Goal: Task Accomplishment & Management: Manage account settings

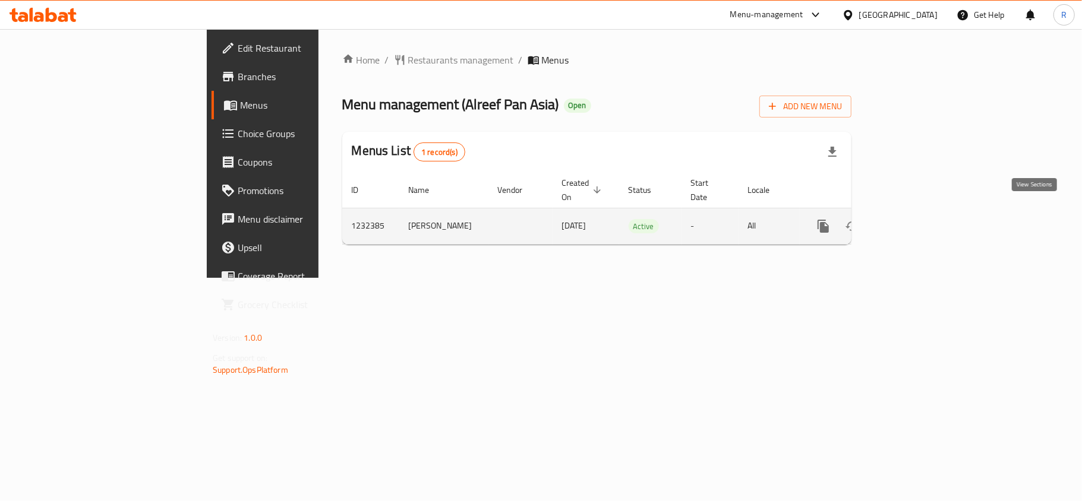
click at [923, 214] on link "enhanced table" at bounding box center [909, 226] width 29 height 29
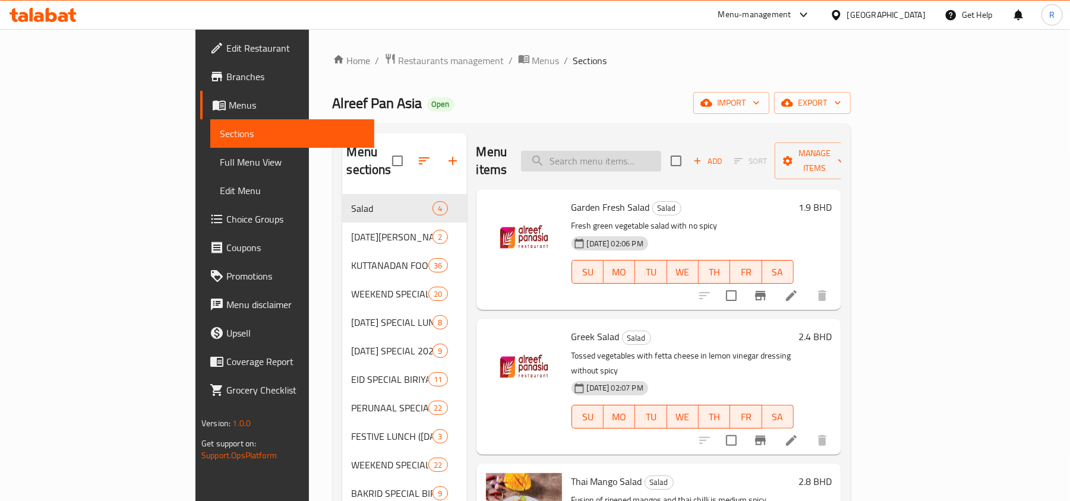
click at [659, 156] on input "search" at bounding box center [591, 161] width 140 height 21
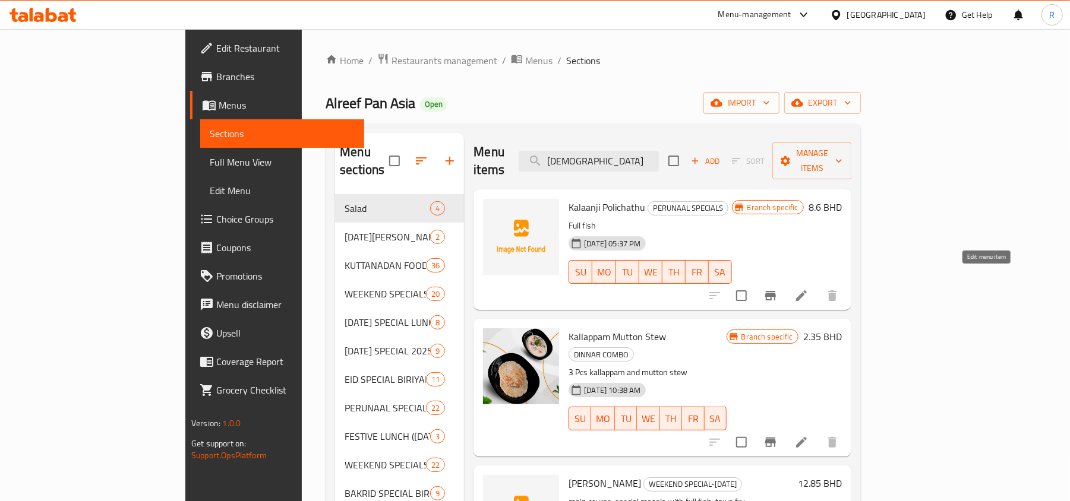
type input "كالا"
click at [809, 289] on icon at bounding box center [801, 296] width 14 height 14
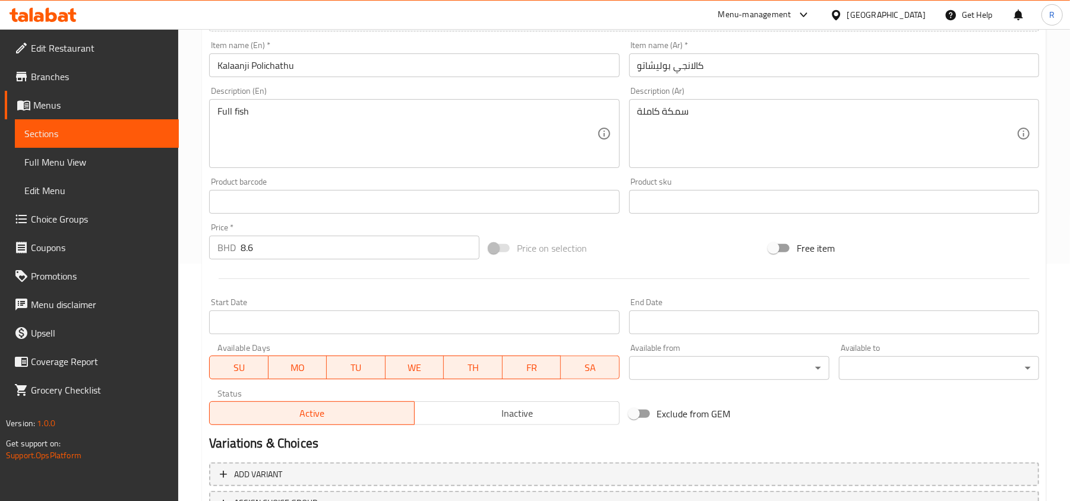
scroll to position [317, 0]
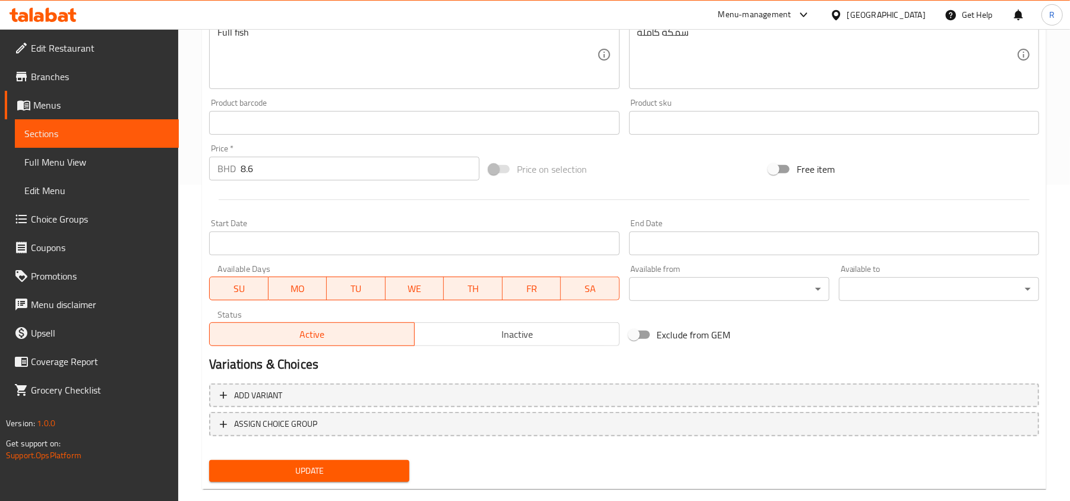
click at [248, 284] on span "SU" at bounding box center [239, 288] width 49 height 17
click at [291, 283] on span "MO" at bounding box center [297, 288] width 49 height 17
click at [360, 286] on span "TU" at bounding box center [356, 288] width 49 height 17
click at [414, 288] on span "WE" at bounding box center [414, 288] width 49 height 17
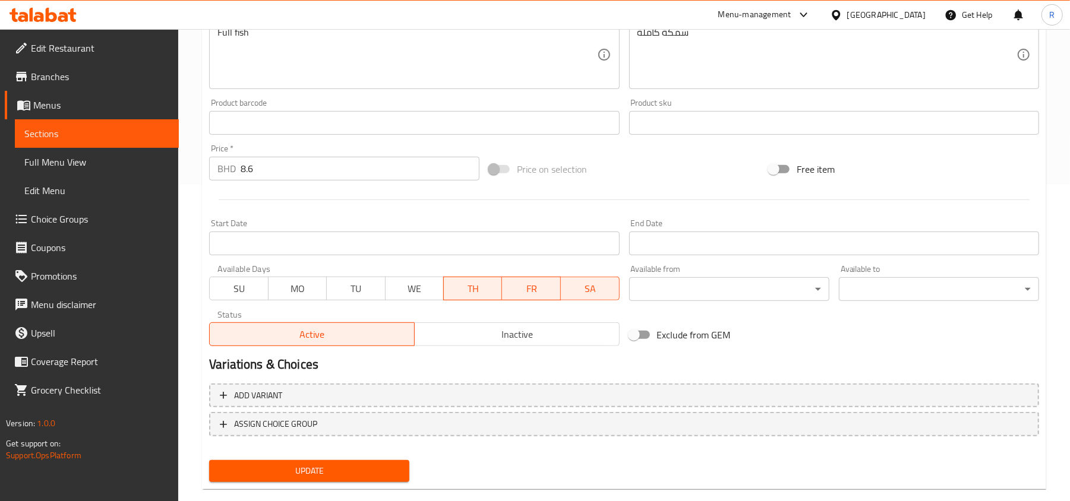
click at [462, 292] on span "TH" at bounding box center [473, 288] width 49 height 17
drag, startPoint x: 469, startPoint y: 295, endPoint x: 554, endPoint y: 305, distance: 86.1
click at [469, 295] on span "TH" at bounding box center [473, 288] width 49 height 17
click at [572, 299] on button "SA" at bounding box center [590, 289] width 59 height 24
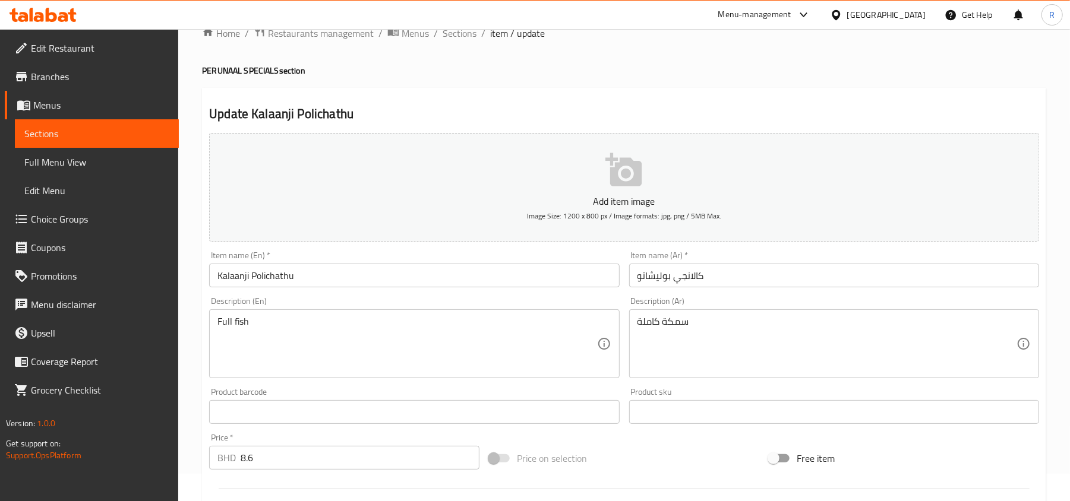
scroll to position [0, 0]
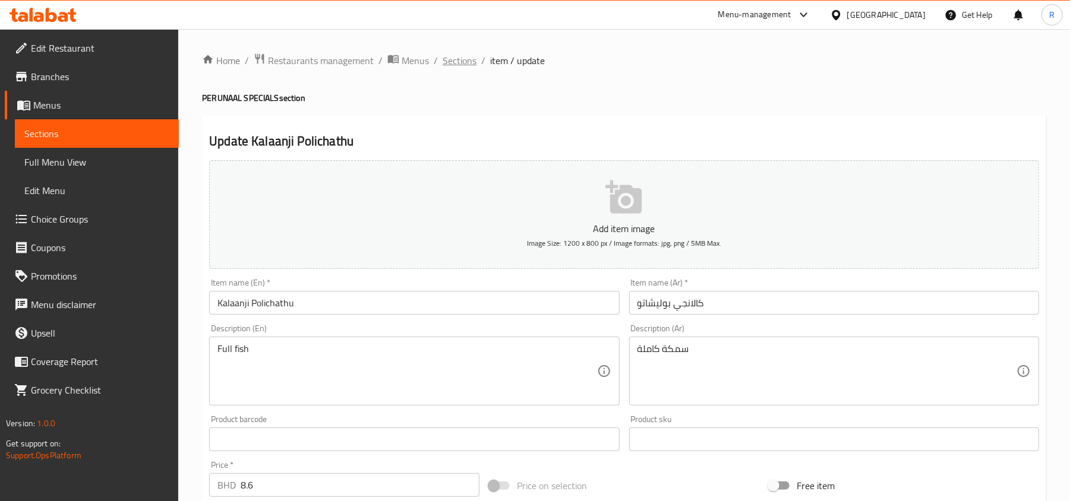
click at [468, 55] on span "Sections" at bounding box center [460, 60] width 34 height 14
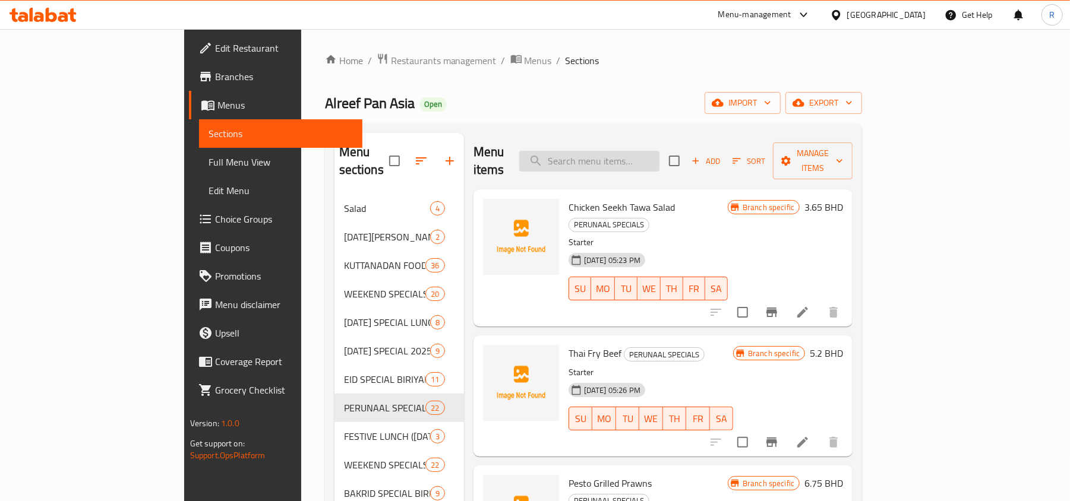
click at [647, 151] on input "search" at bounding box center [589, 161] width 140 height 21
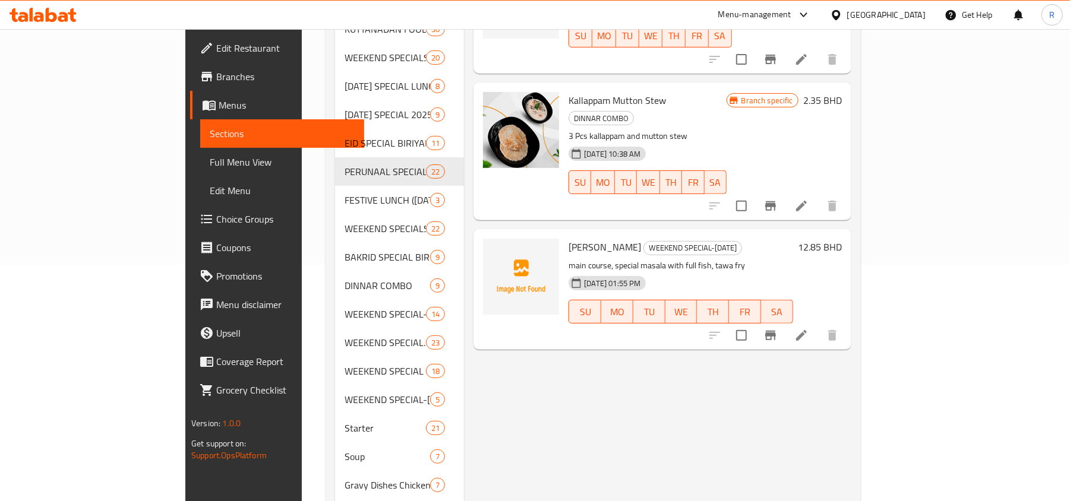
scroll to position [238, 0]
type input "كالا"
click at [818, 324] on li at bounding box center [801, 334] width 33 height 21
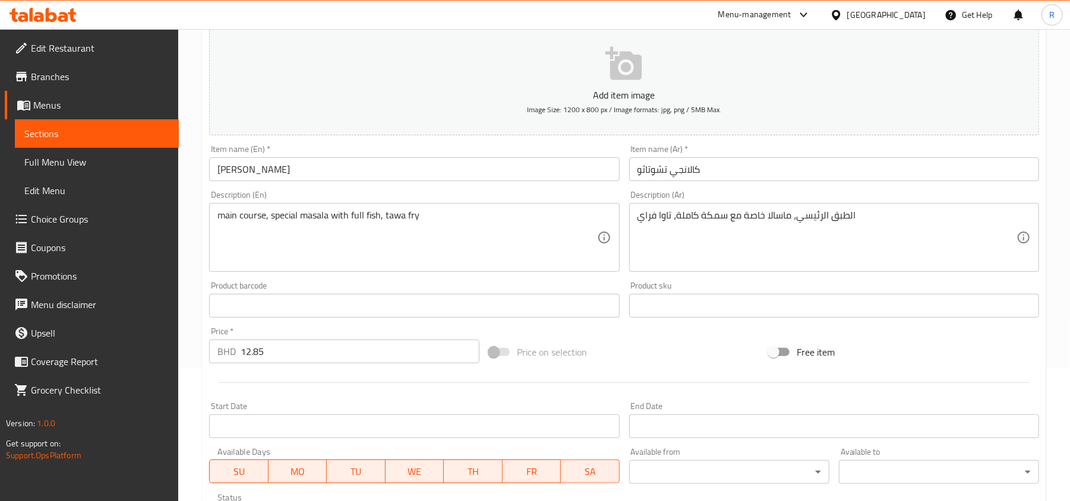
scroll to position [317, 0]
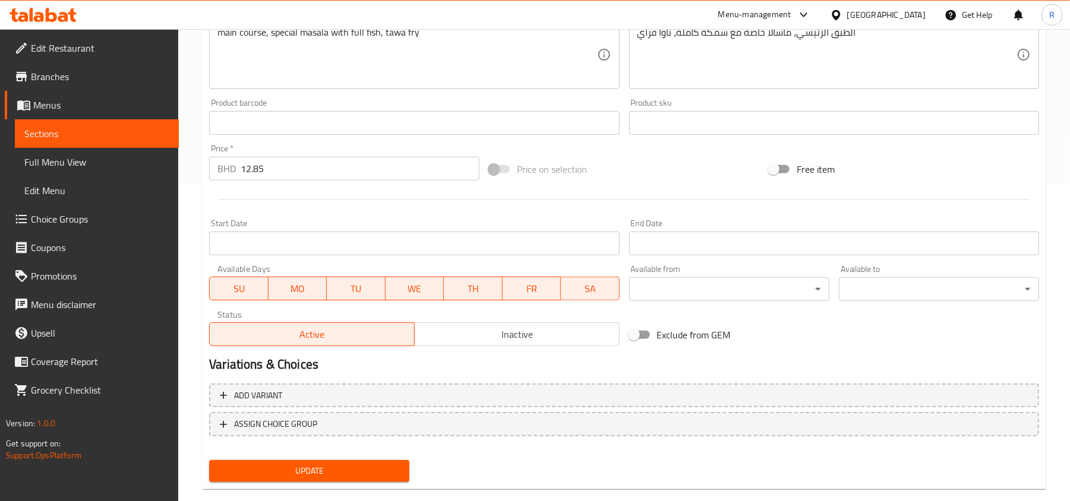
click at [240, 286] on span "SU" at bounding box center [239, 288] width 49 height 17
drag, startPoint x: 288, startPoint y: 288, endPoint x: 374, endPoint y: 289, distance: 86.8
click at [288, 288] on span "MO" at bounding box center [297, 288] width 49 height 17
click at [371, 289] on span "TU" at bounding box center [356, 288] width 49 height 17
click at [403, 289] on span "WE" at bounding box center [414, 288] width 49 height 17
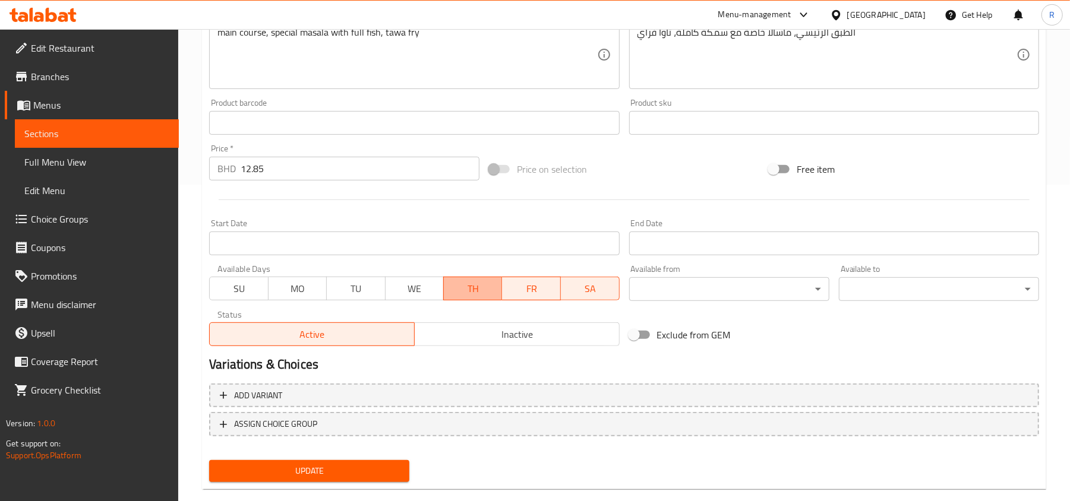
click at [473, 288] on span "TH" at bounding box center [473, 288] width 49 height 17
drag, startPoint x: 586, startPoint y: 295, endPoint x: 524, endPoint y: 359, distance: 89.1
click at [587, 295] on span "SA" at bounding box center [590, 288] width 49 height 17
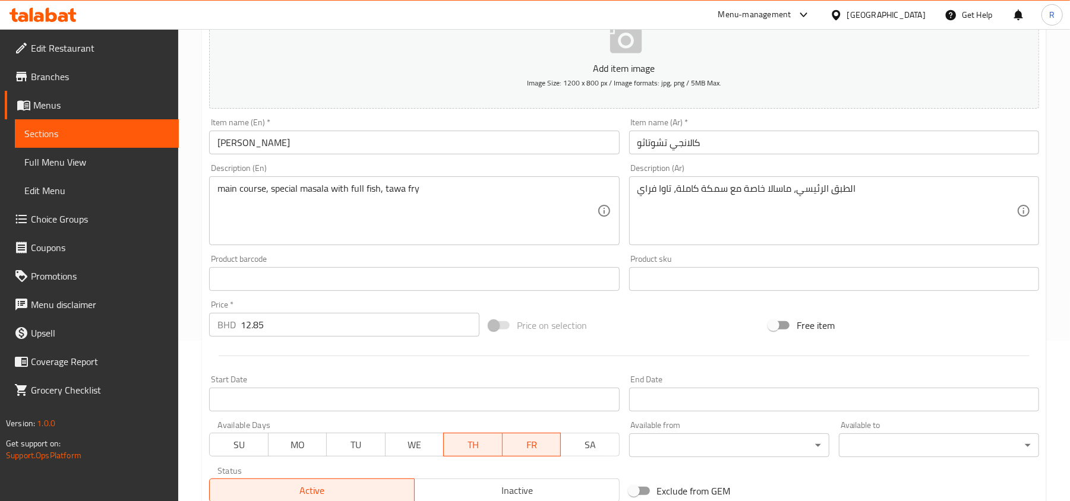
scroll to position [238, 0]
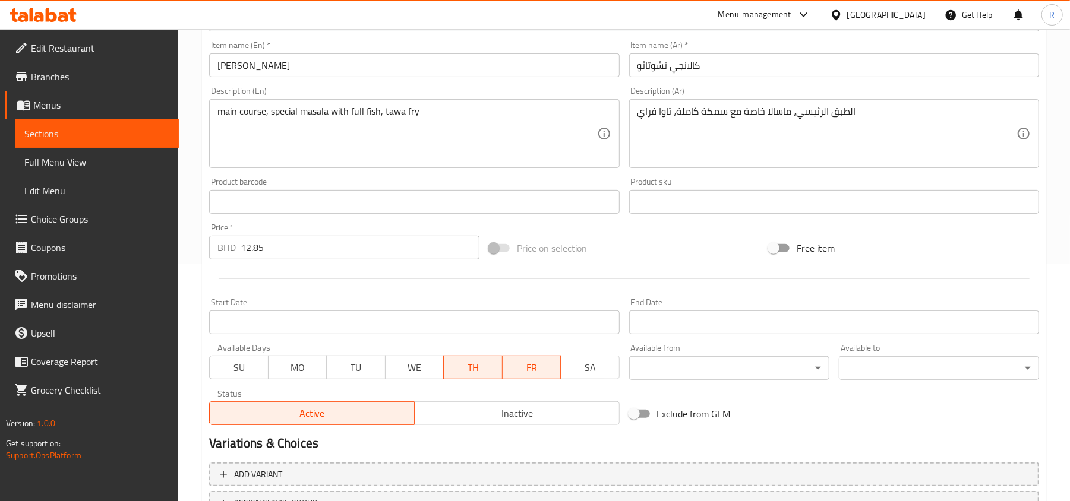
type button "6"
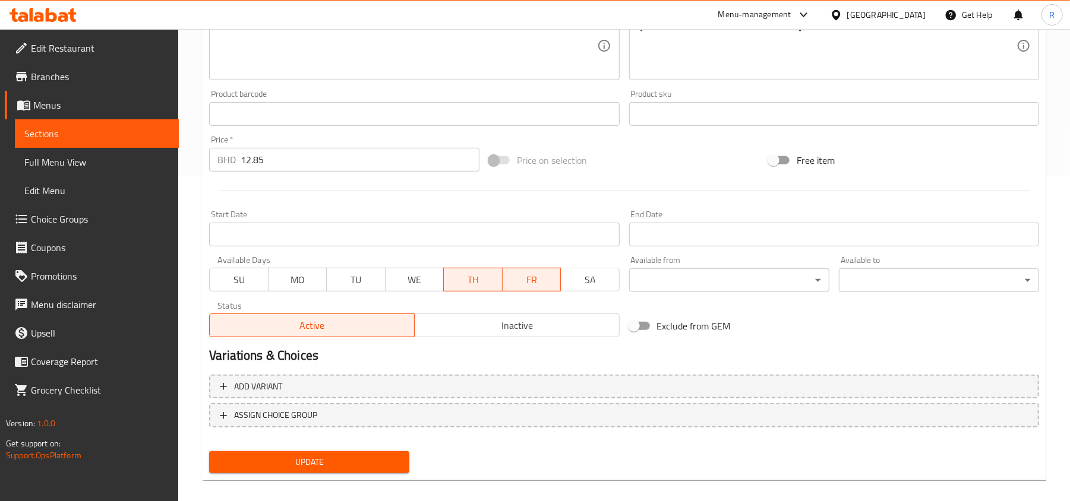
scroll to position [337, 0]
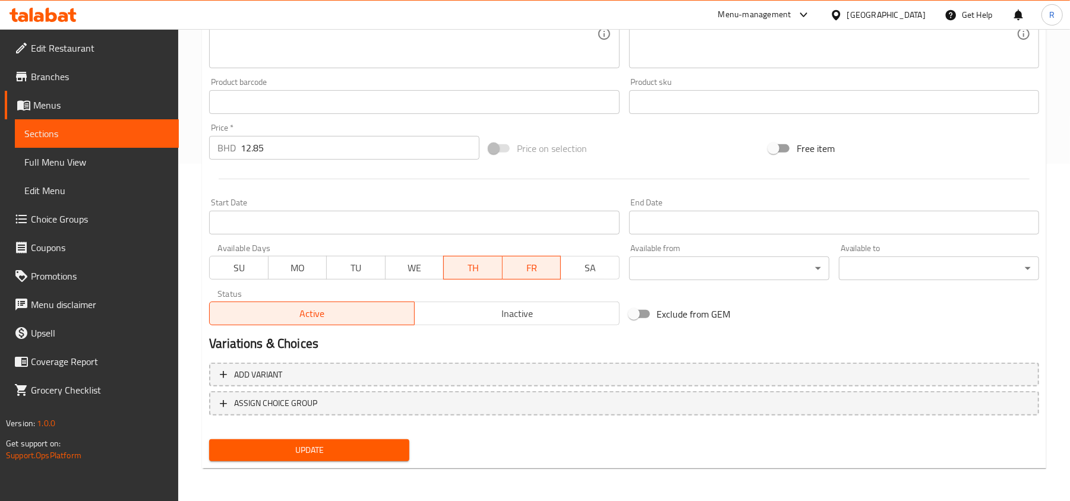
drag, startPoint x: 341, startPoint y: 442, endPoint x: 408, endPoint y: 447, distance: 66.8
click at [341, 443] on button "Update" at bounding box center [309, 451] width 200 height 22
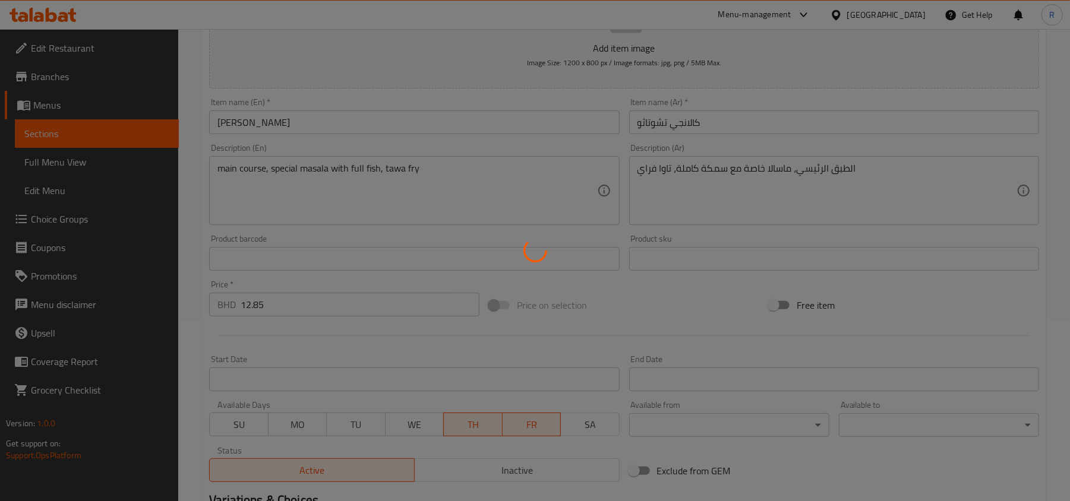
scroll to position [0, 0]
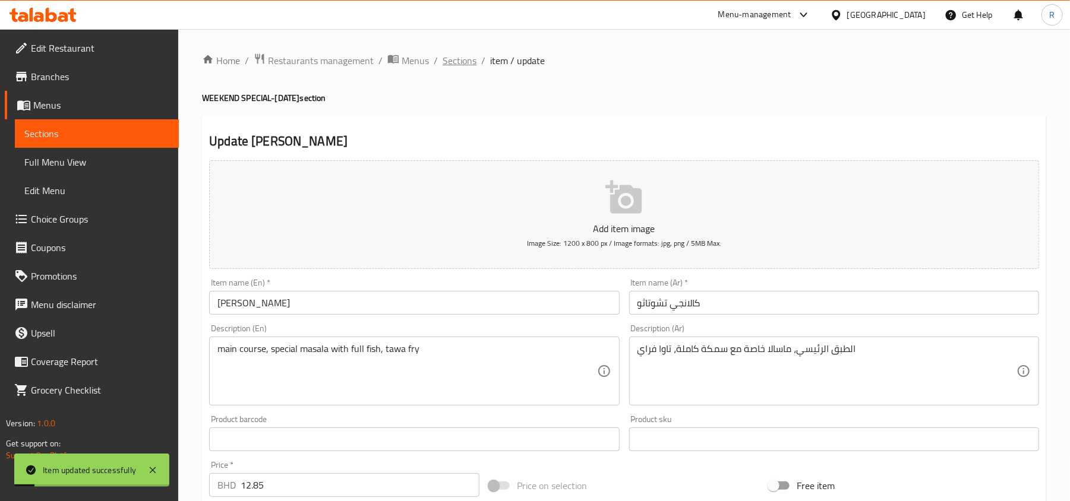
click at [466, 53] on span "Sections" at bounding box center [460, 60] width 34 height 14
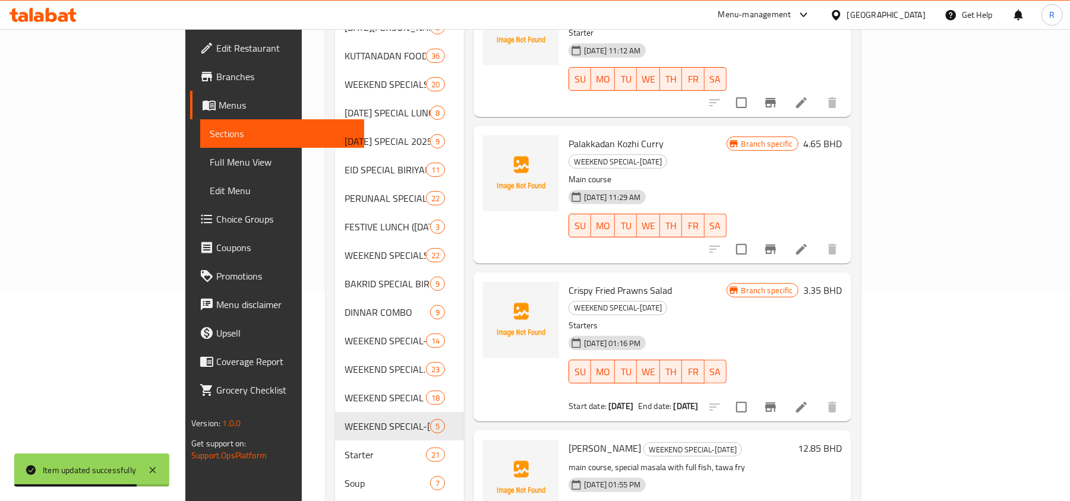
scroll to position [238, 0]
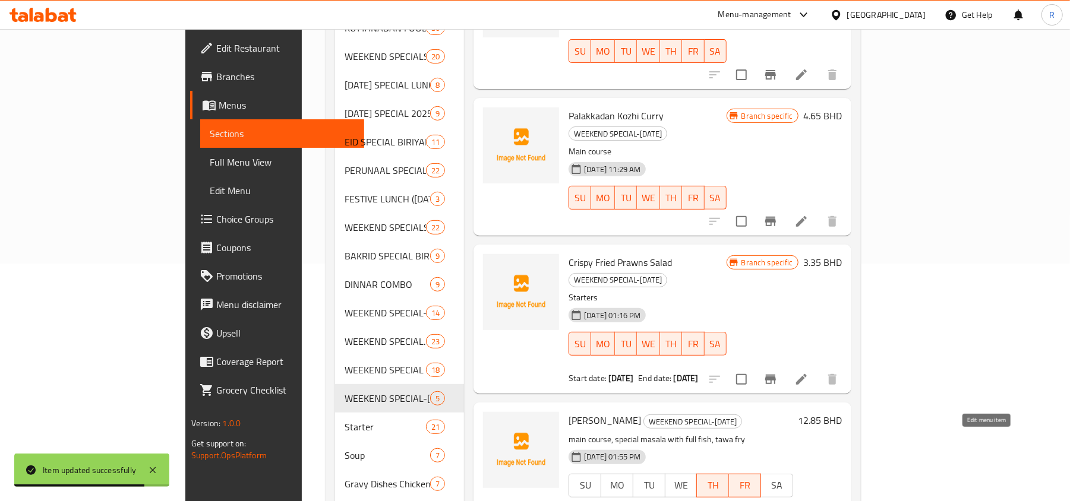
click at [809, 501] on icon at bounding box center [801, 510] width 14 height 14
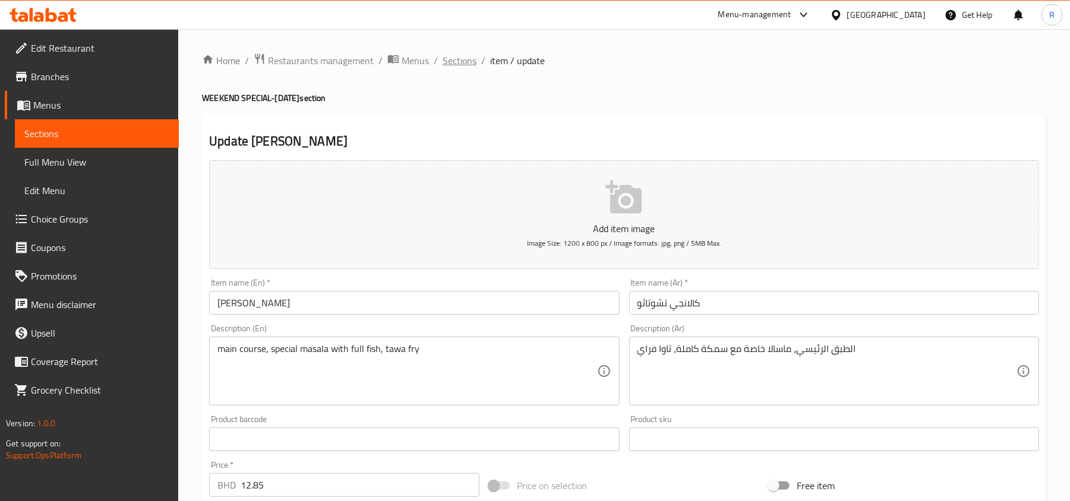
click at [460, 53] on span "Sections" at bounding box center [460, 60] width 34 height 14
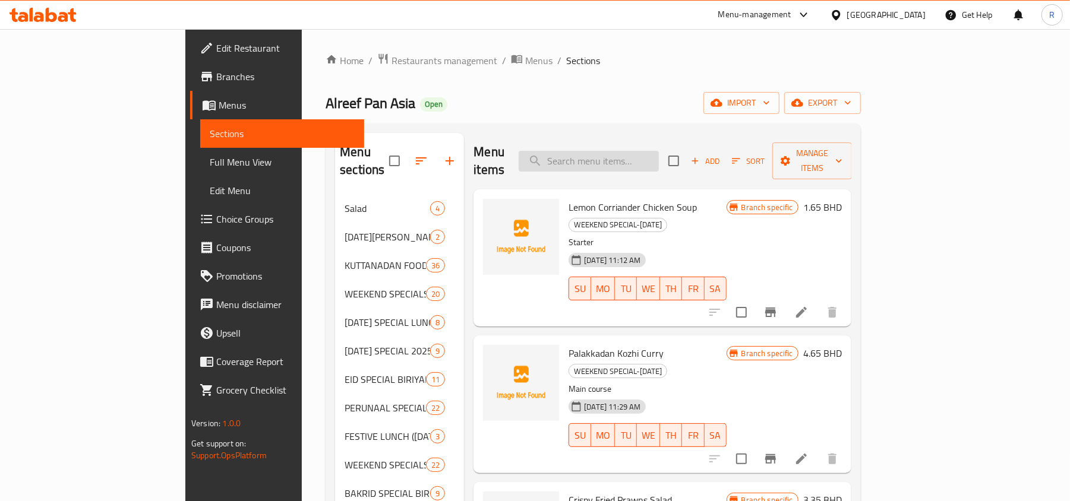
click at [657, 156] on input "search" at bounding box center [589, 161] width 140 height 21
type input "باني"
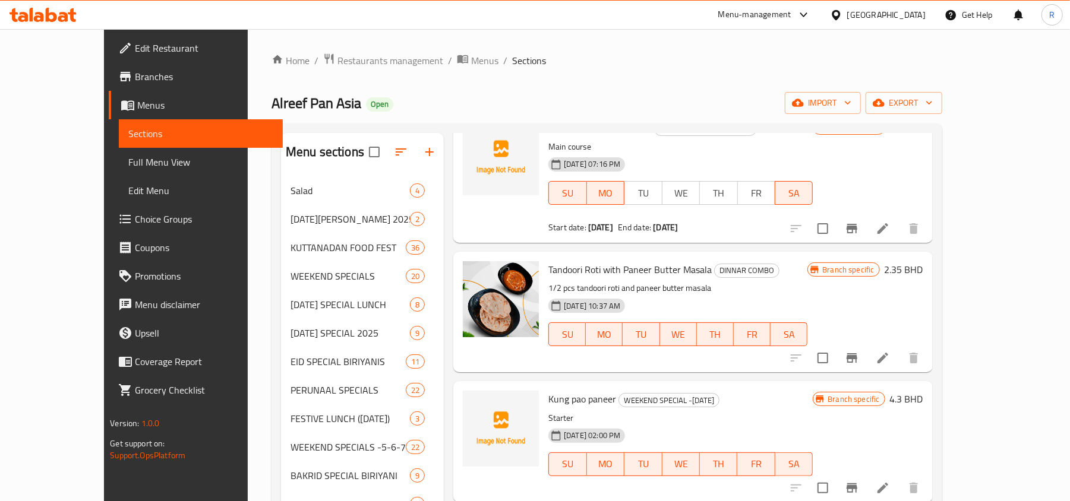
scroll to position [208, 0]
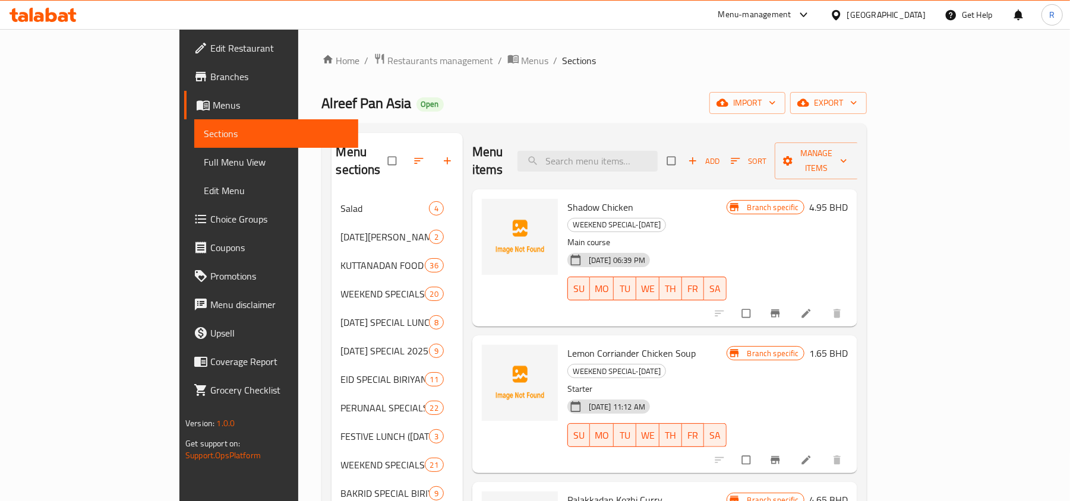
click at [210, 70] on span "Branches" at bounding box center [279, 77] width 138 height 14
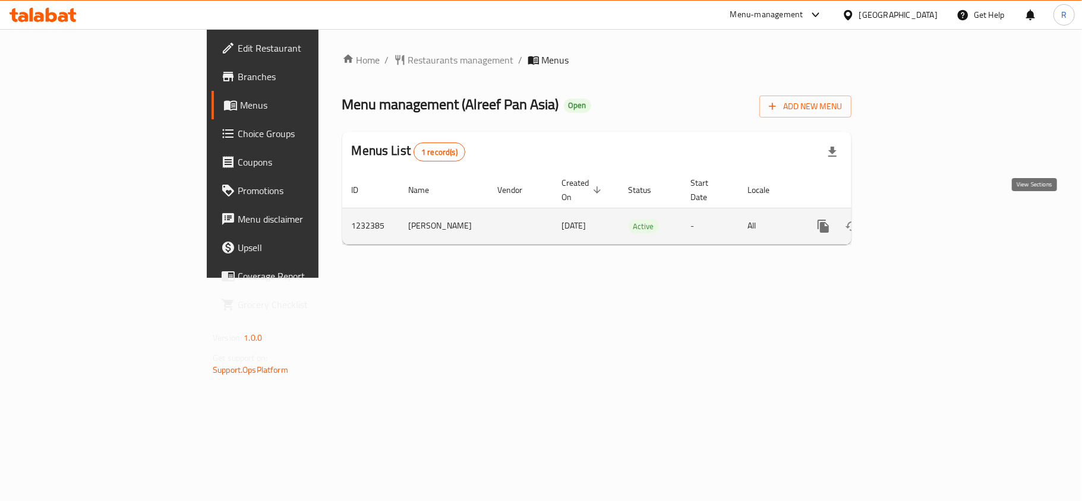
click at [916, 219] on icon "enhanced table" at bounding box center [909, 226] width 14 height 14
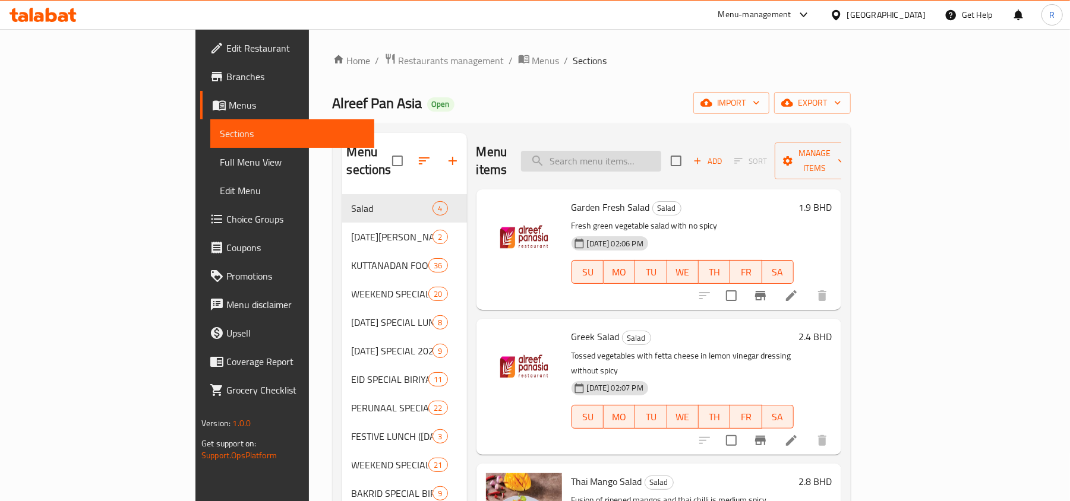
click at [661, 158] on input "search" at bounding box center [591, 161] width 140 height 21
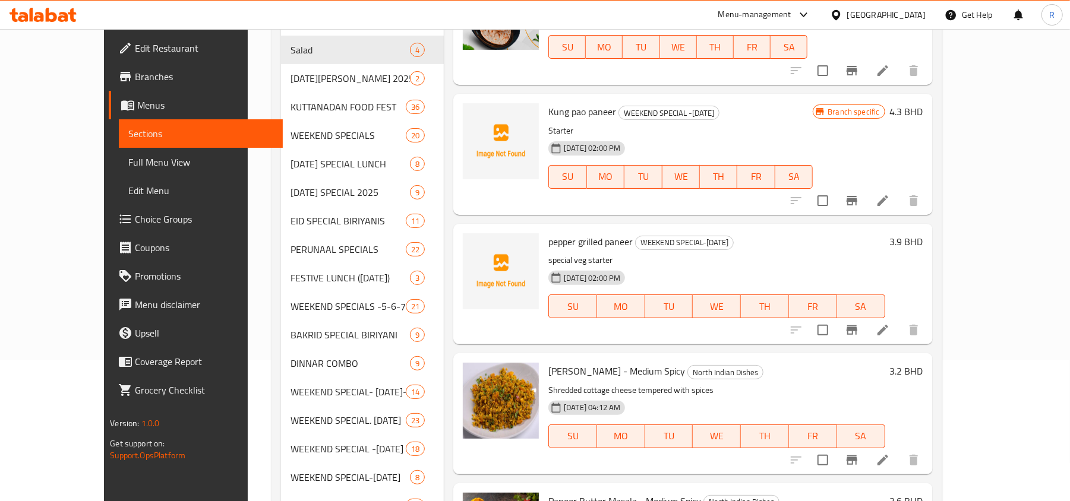
scroll to position [158, 0]
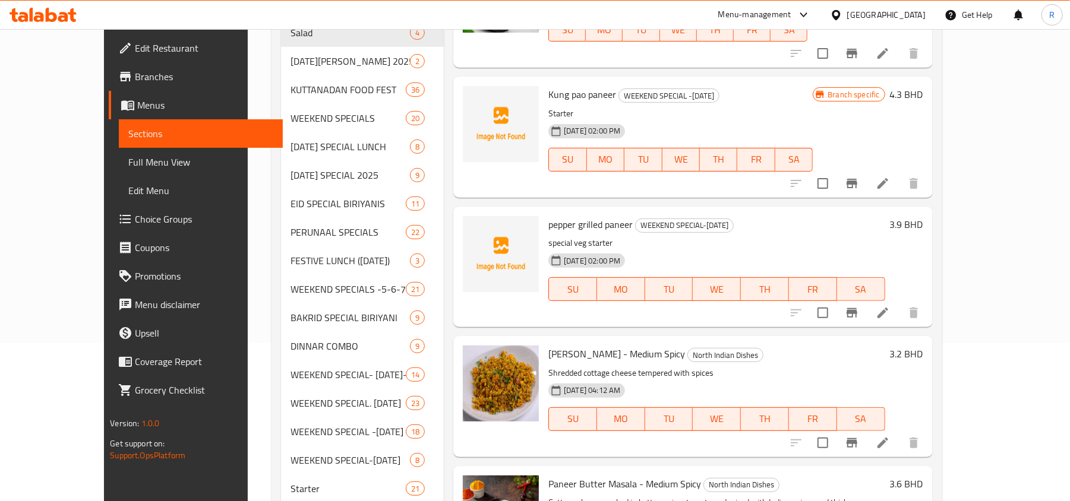
type input "باني"
click at [890, 309] on icon at bounding box center [883, 313] width 14 height 14
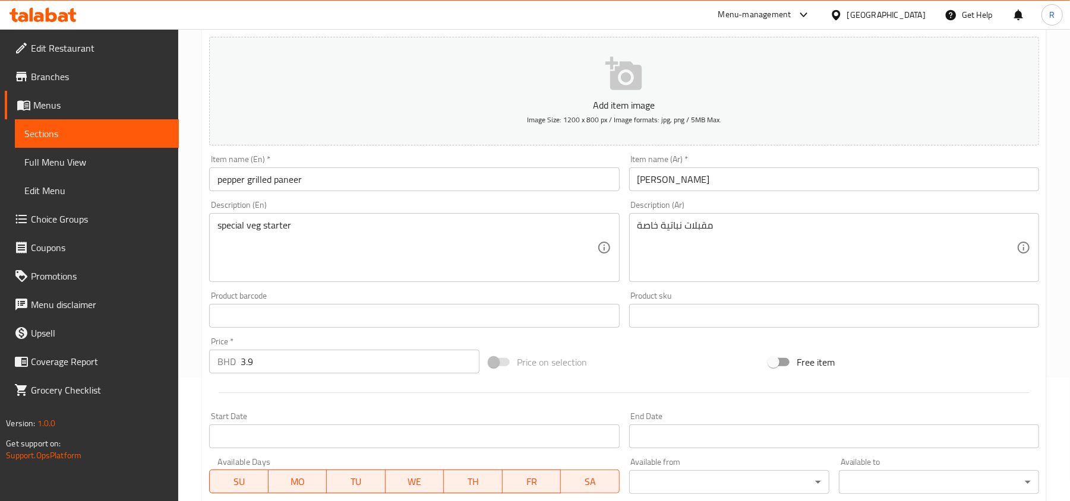
scroll to position [317, 0]
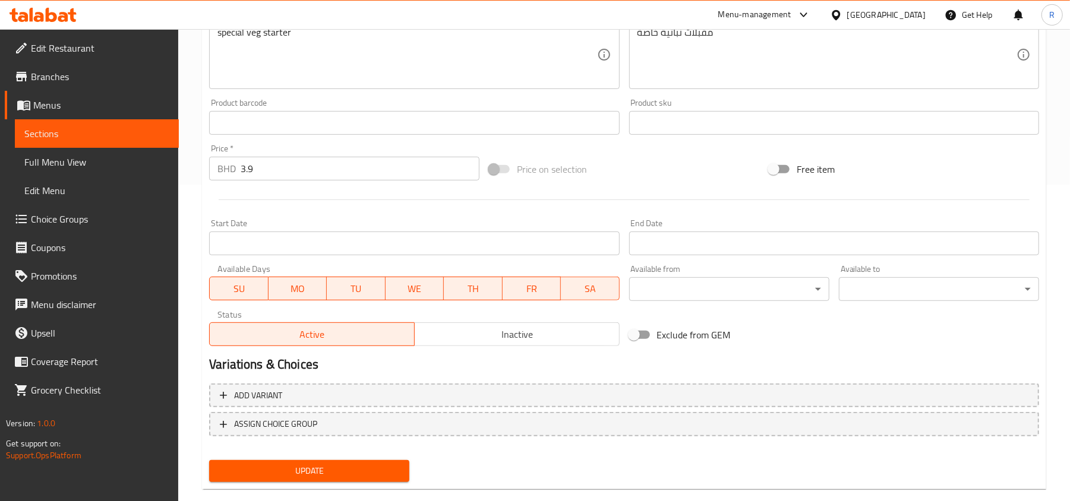
click at [226, 291] on span "SU" at bounding box center [239, 288] width 49 height 17
click at [283, 288] on span "MO" at bounding box center [297, 288] width 49 height 17
click at [371, 291] on span "TU" at bounding box center [356, 288] width 49 height 17
click at [418, 281] on span "WE" at bounding box center [414, 288] width 49 height 17
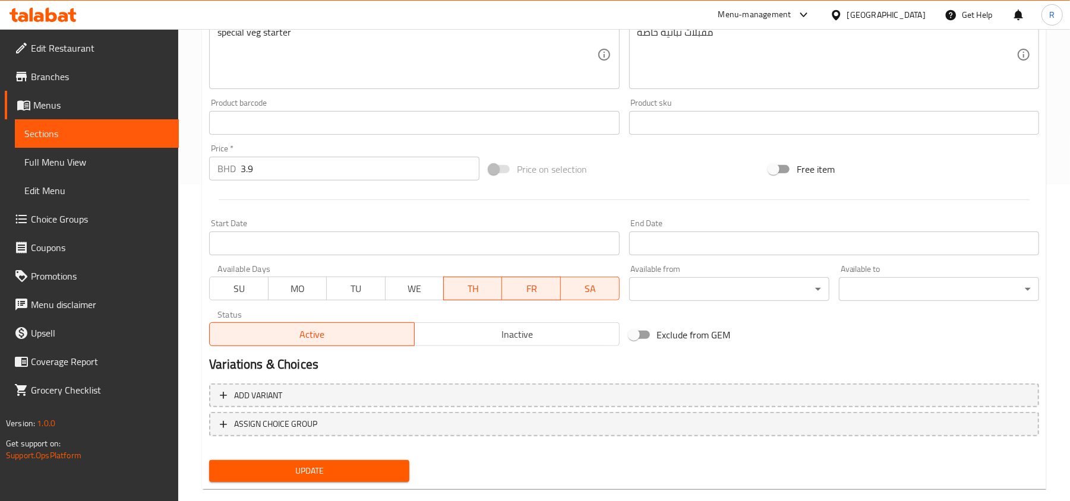
click at [538, 294] on span "FR" at bounding box center [531, 288] width 49 height 17
click at [595, 289] on span "SA" at bounding box center [590, 288] width 49 height 17
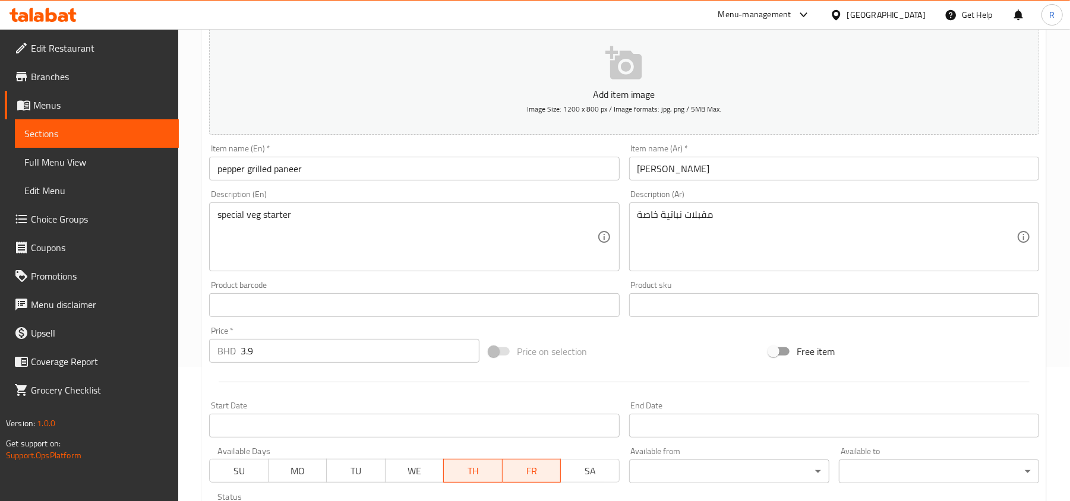
scroll to position [158, 0]
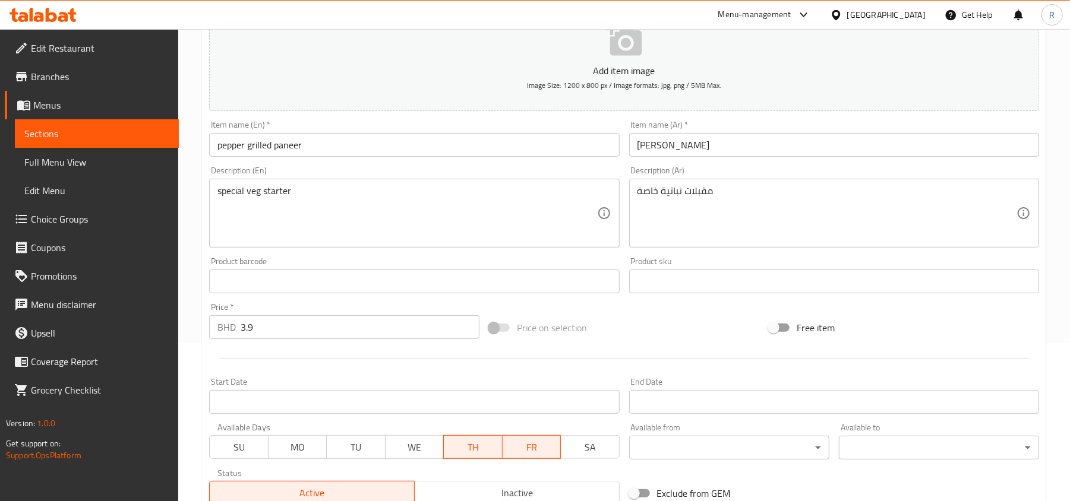
type button "6"
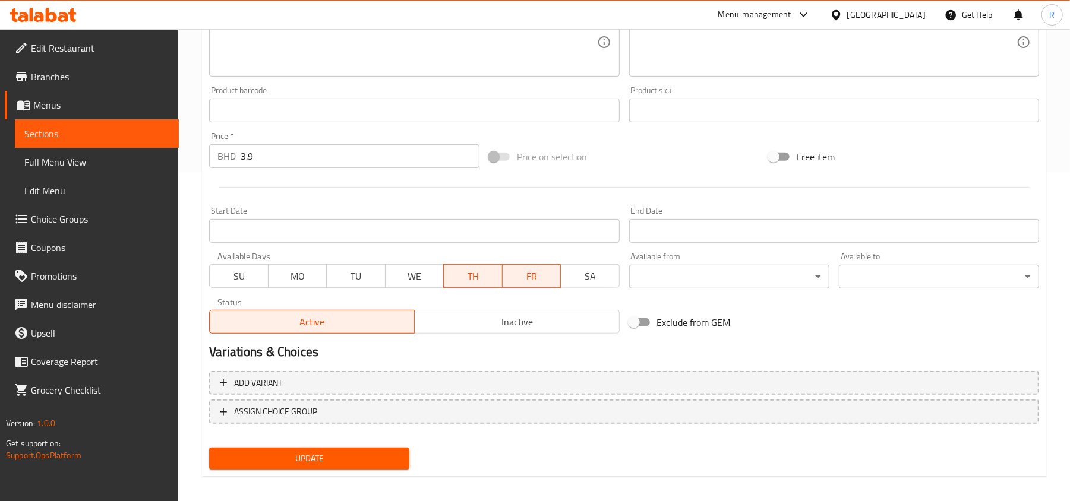
scroll to position [337, 0]
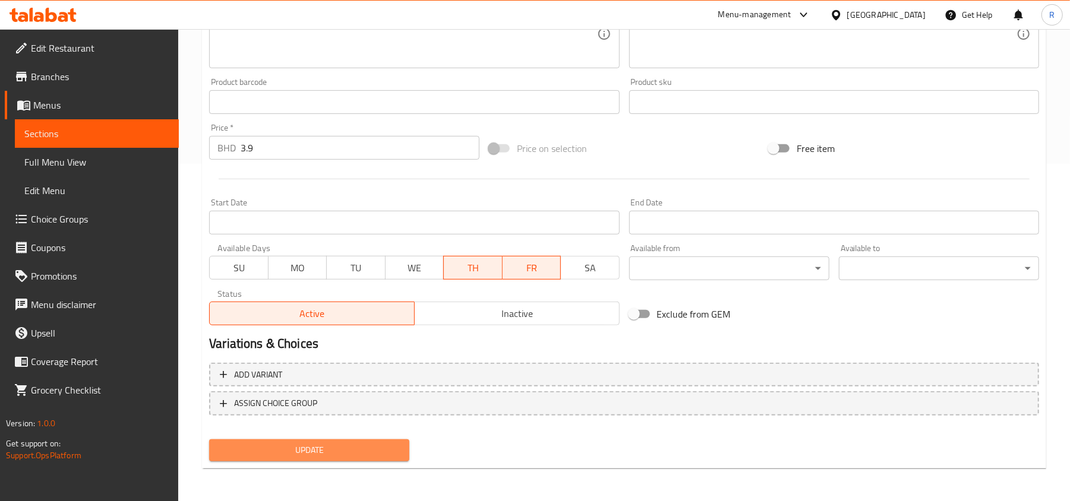
click at [338, 452] on span "Update" at bounding box center [309, 450] width 181 height 15
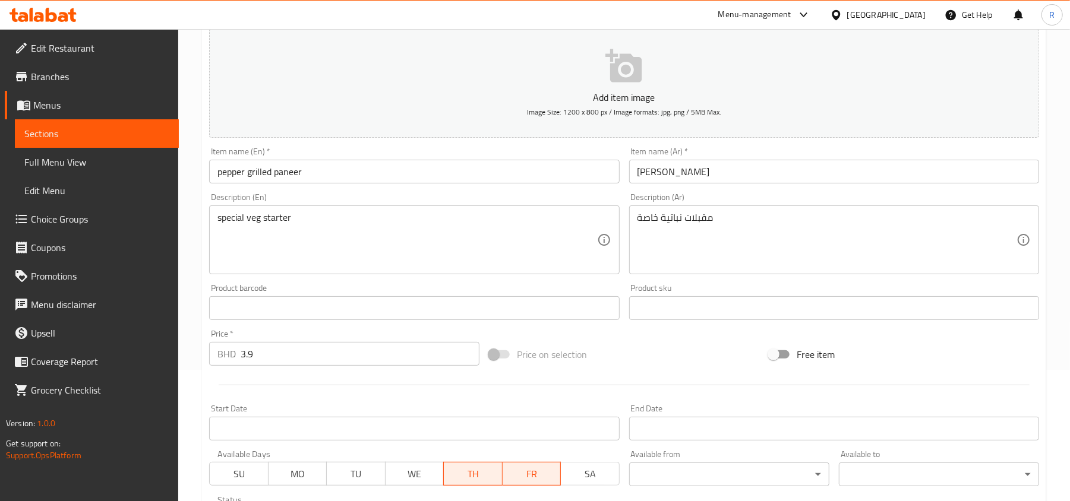
scroll to position [0, 0]
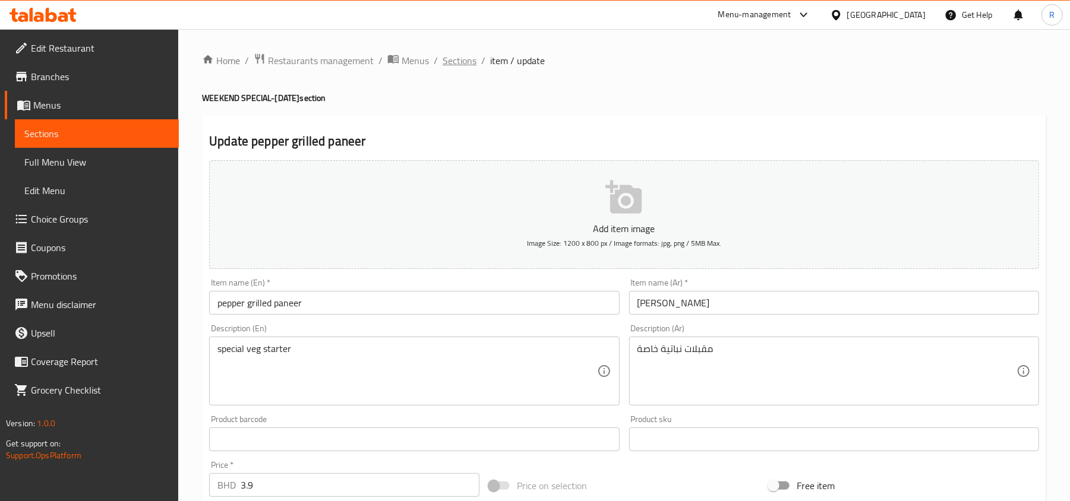
click at [463, 61] on span "Sections" at bounding box center [460, 60] width 34 height 14
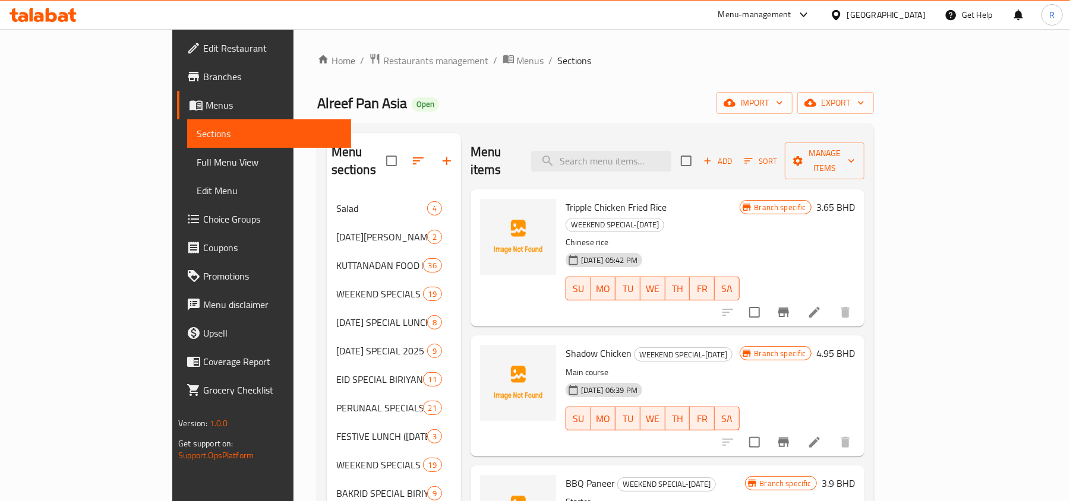
click at [679, 134] on div "Menu items Add Sort Manage items" at bounding box center [668, 161] width 394 height 56
click at [671, 151] on input "search" at bounding box center [601, 161] width 140 height 21
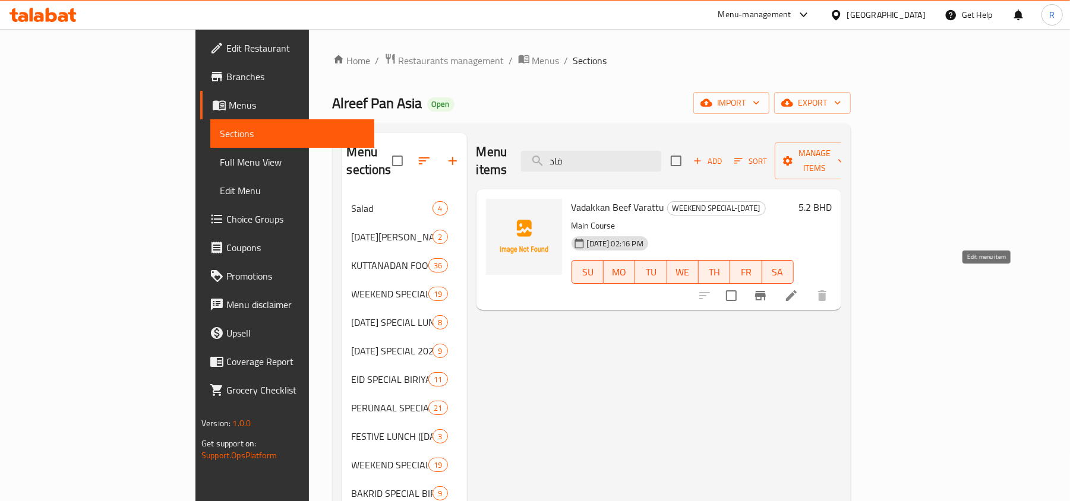
type input "فاد"
click at [797, 291] on icon at bounding box center [791, 296] width 11 height 11
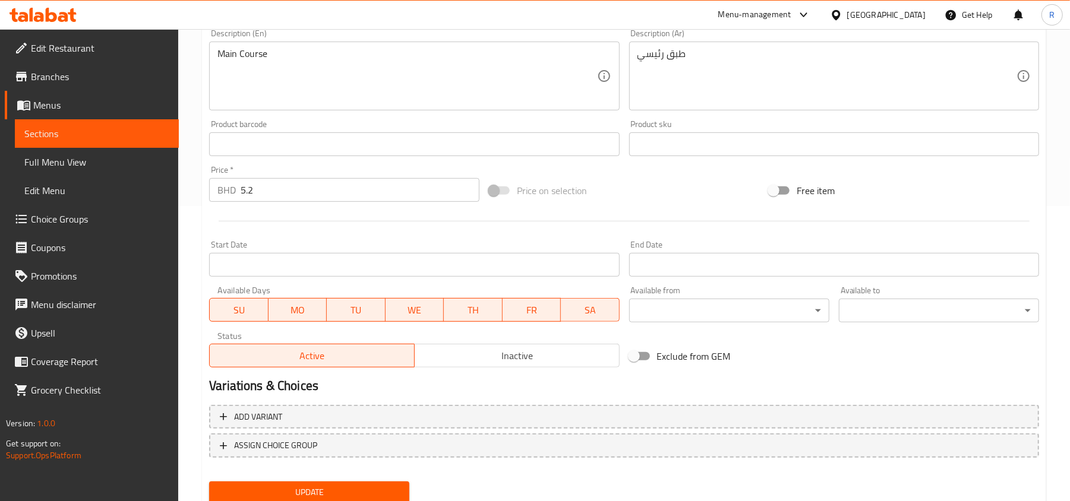
scroll to position [317, 0]
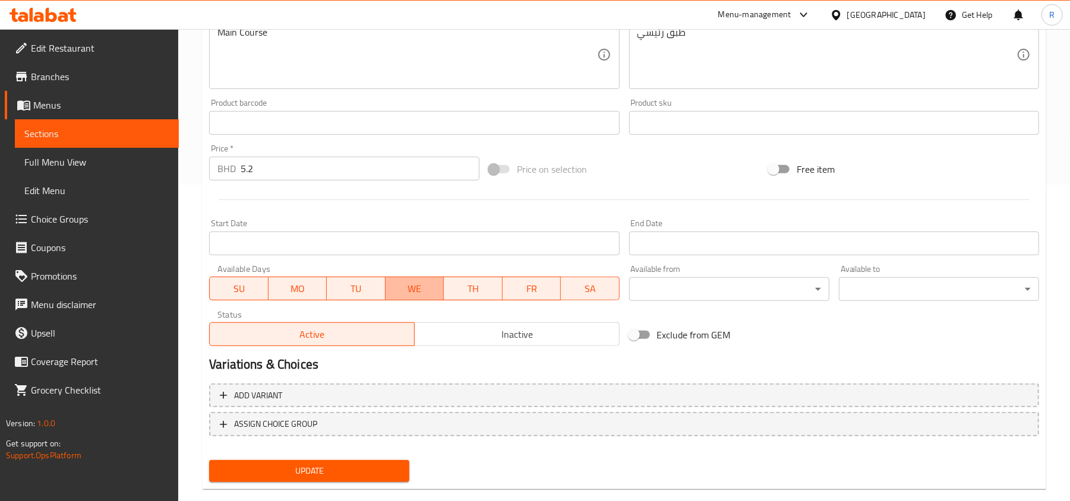
click at [436, 285] on span "WE" at bounding box center [414, 288] width 49 height 17
click at [367, 285] on span "TU" at bounding box center [356, 288] width 49 height 17
click at [299, 291] on span "MO" at bounding box center [297, 288] width 49 height 17
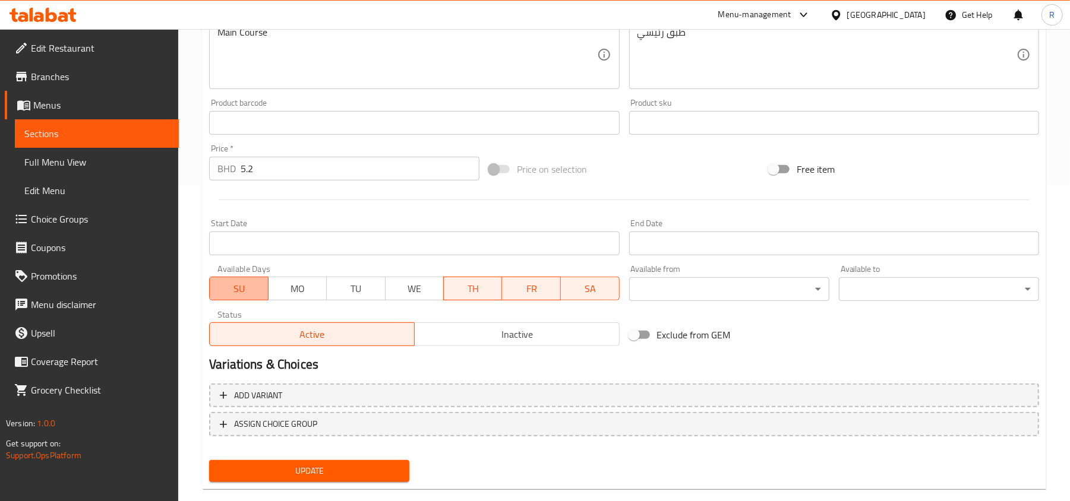
click at [222, 291] on span "SU" at bounding box center [239, 288] width 49 height 17
click at [582, 295] on span "SA" at bounding box center [590, 288] width 49 height 17
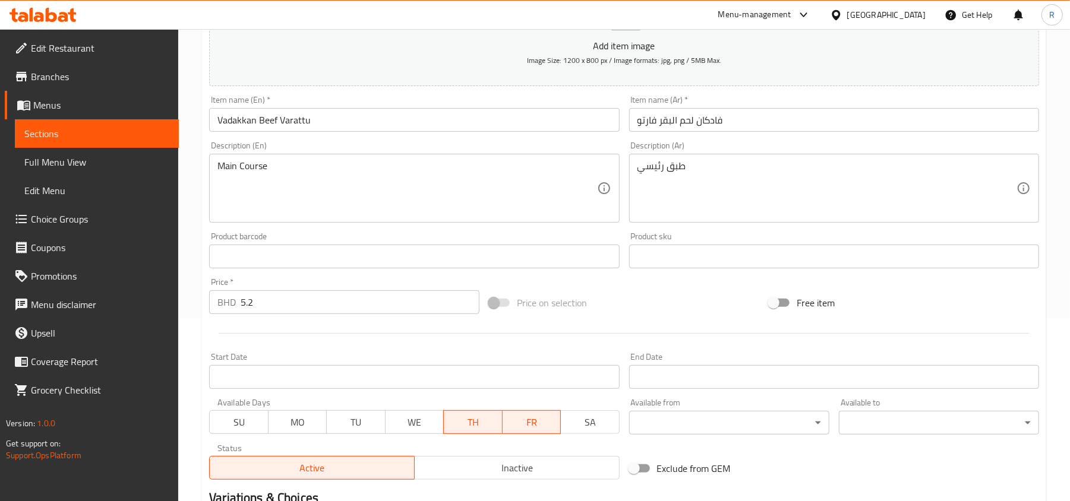
scroll to position [158, 0]
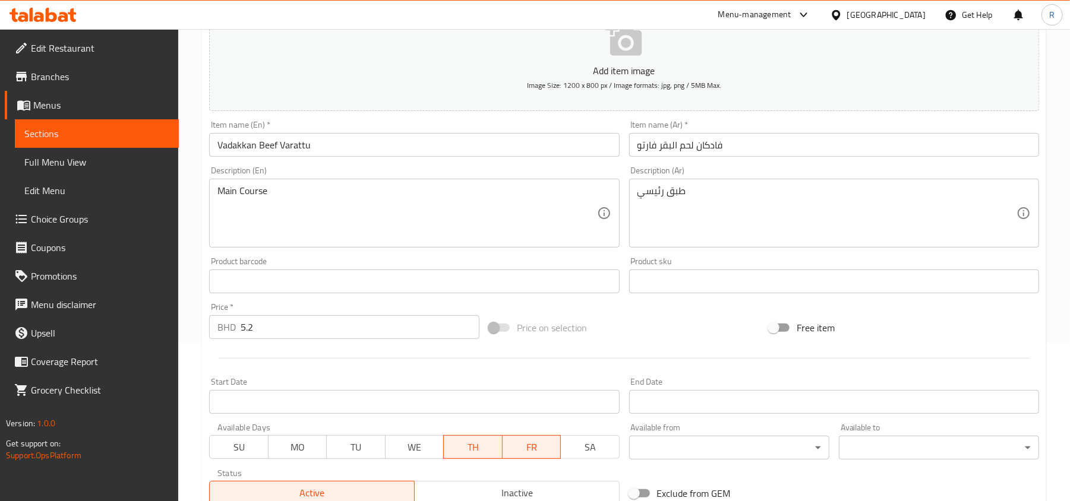
type button "6"
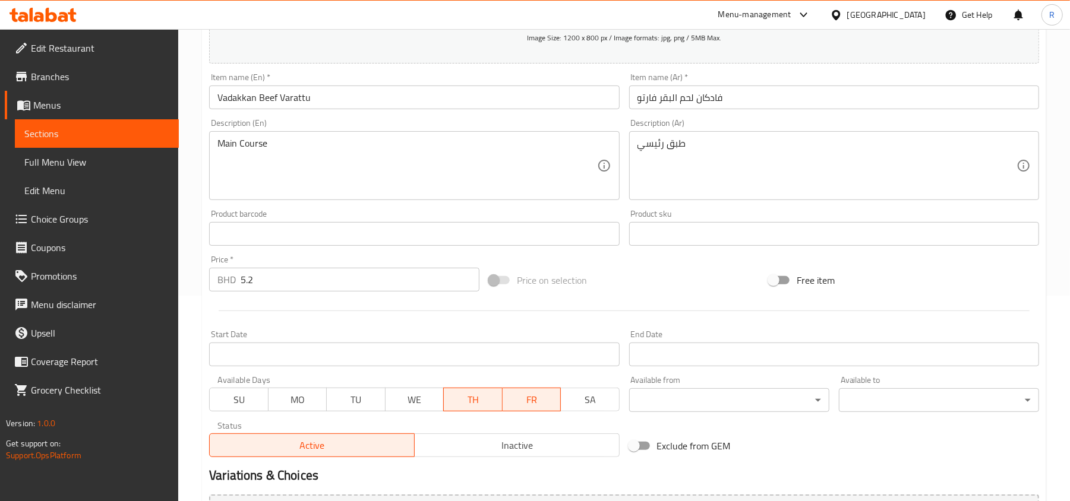
scroll to position [337, 0]
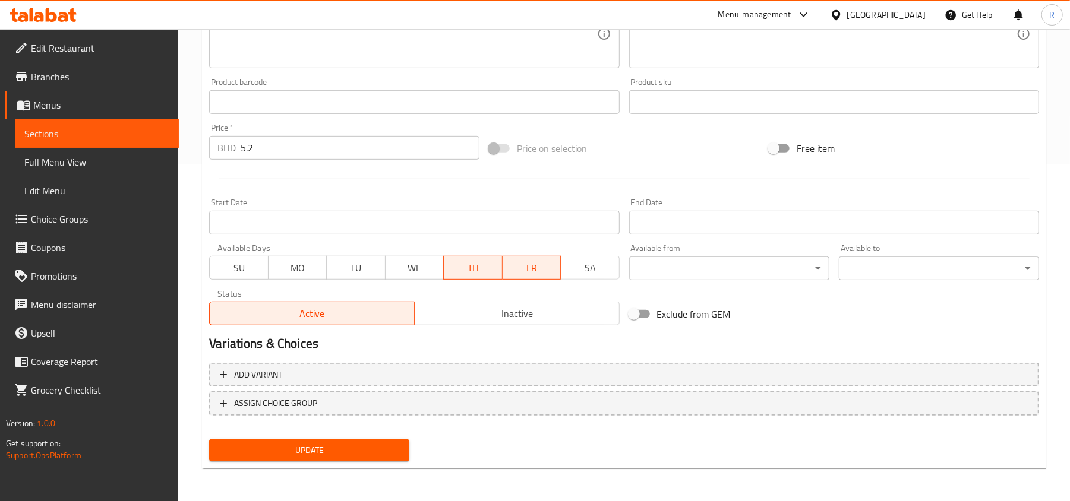
click at [355, 449] on span "Update" at bounding box center [309, 450] width 181 height 15
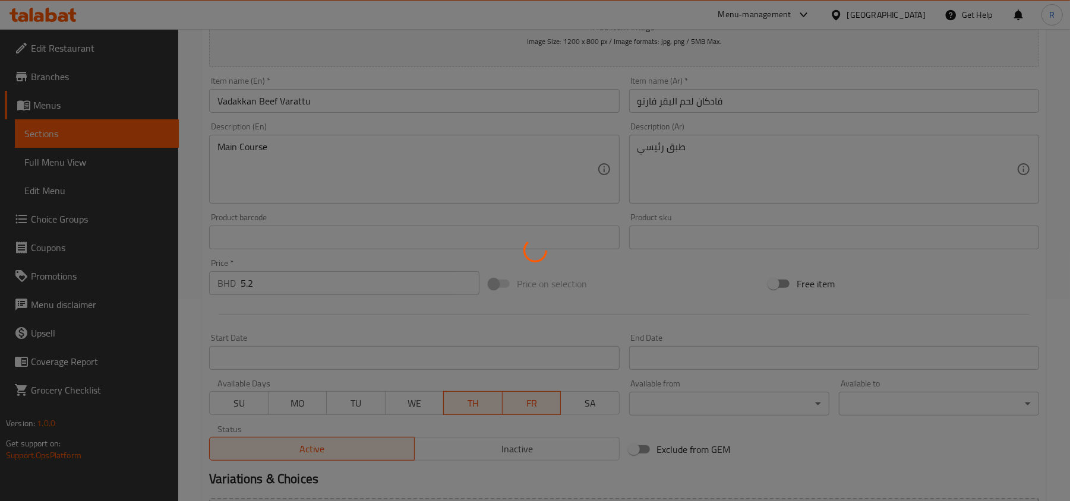
scroll to position [0, 0]
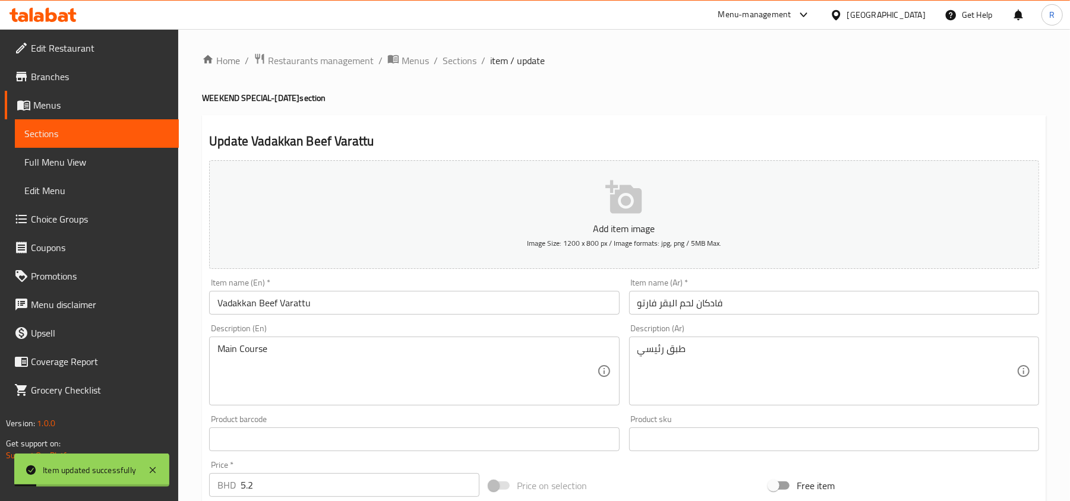
drag, startPoint x: 468, startPoint y: 65, endPoint x: 545, endPoint y: 1, distance: 99.6
click at [468, 65] on span "Sections" at bounding box center [460, 60] width 34 height 14
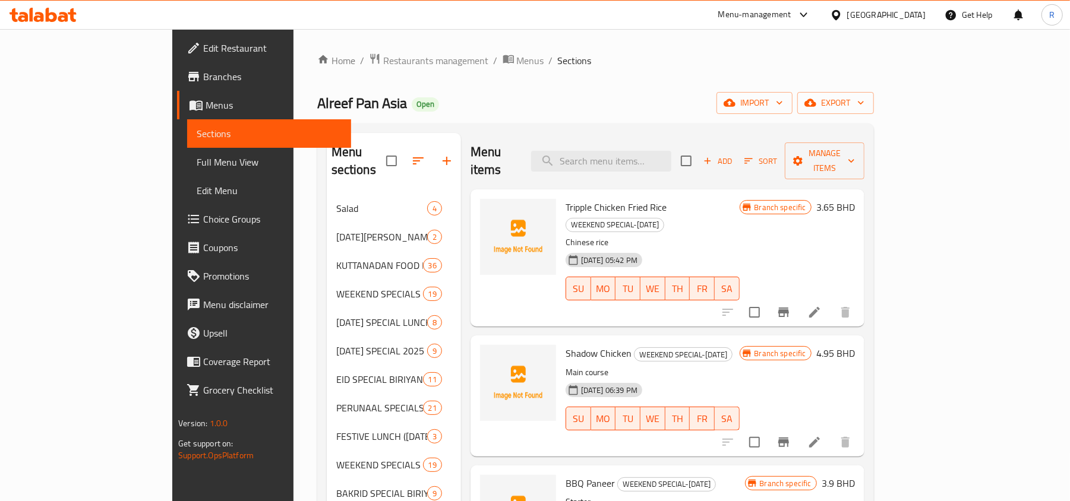
click at [907, 20] on div "[GEOGRAPHIC_DATA]" at bounding box center [886, 14] width 78 height 13
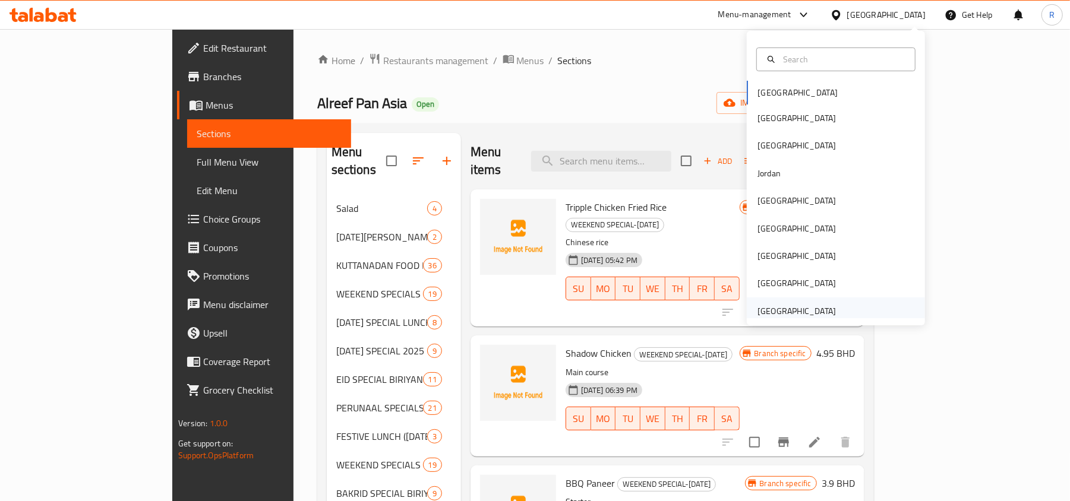
click at [783, 311] on div "United Arab Emirates" at bounding box center [797, 311] width 78 height 13
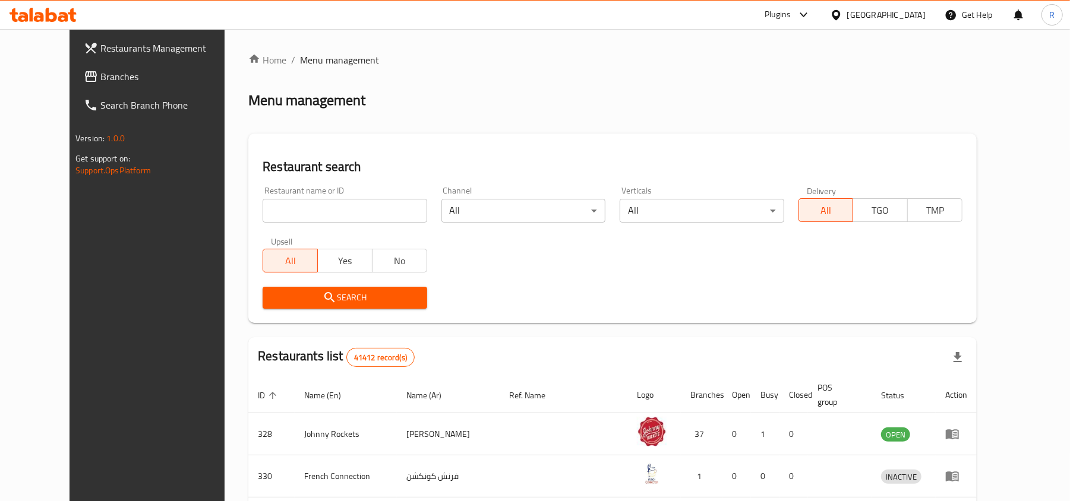
drag, startPoint x: 87, startPoint y: 77, endPoint x: 93, endPoint y: 83, distance: 8.4
click at [100, 77] on span "Branches" at bounding box center [169, 77] width 138 height 14
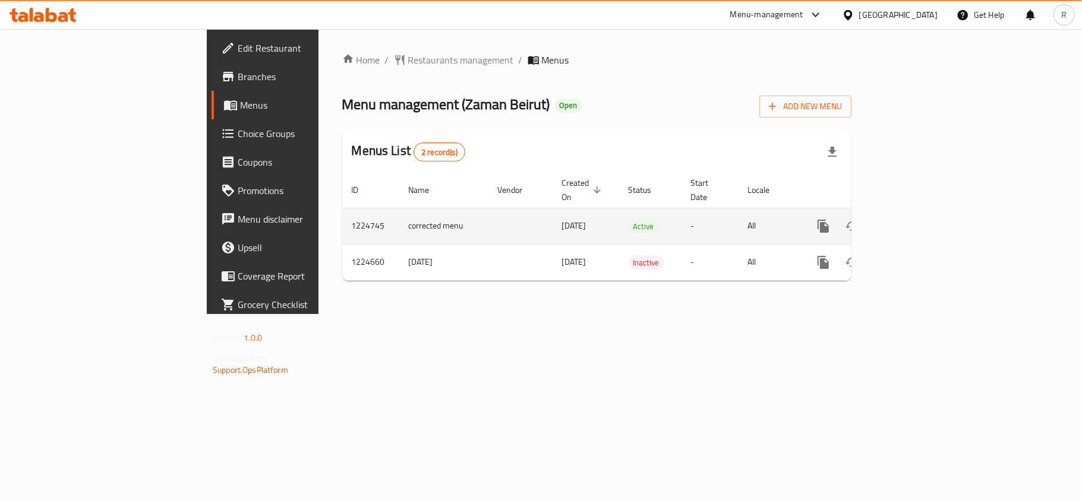
click at [923, 212] on div "enhanced table" at bounding box center [866, 226] width 114 height 29
click at [923, 212] on link "enhanced table" at bounding box center [909, 226] width 29 height 29
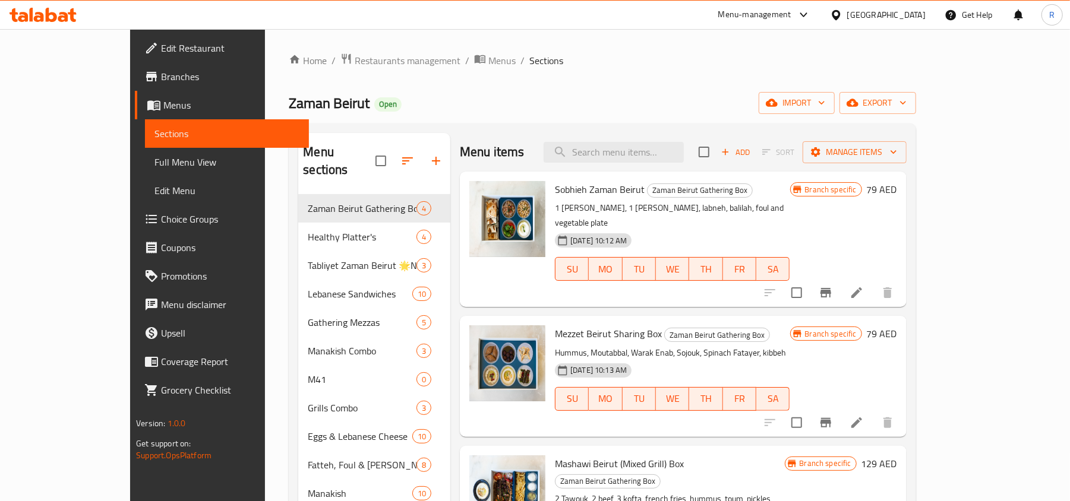
click at [645, 165] on div "Menu items Add Sort Manage items" at bounding box center [683, 152] width 447 height 39
click at [645, 154] on input "search" at bounding box center [614, 152] width 140 height 21
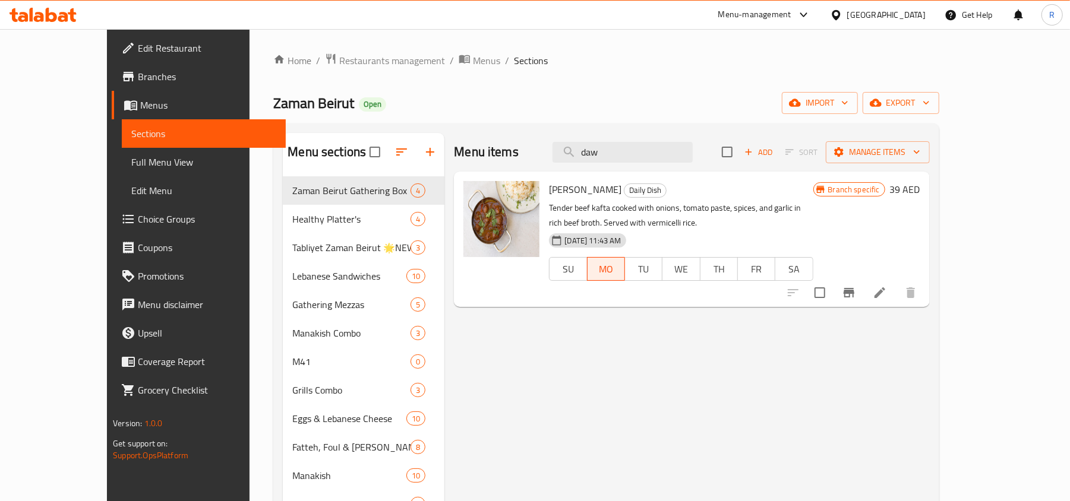
type input "daw"
click at [680, 158] on input "daw" at bounding box center [623, 152] width 140 height 21
paste input "search"
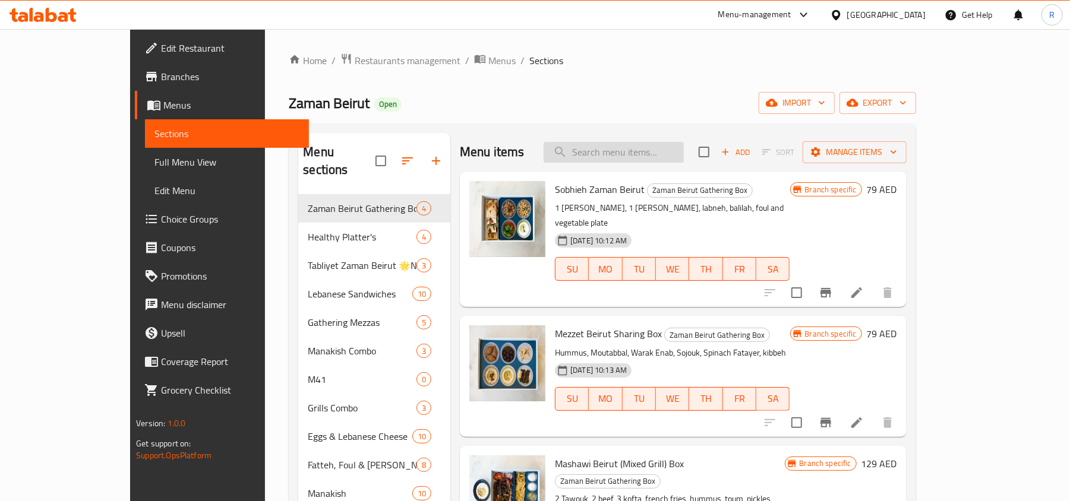
click at [680, 157] on input "search" at bounding box center [614, 152] width 140 height 21
paste input "د"
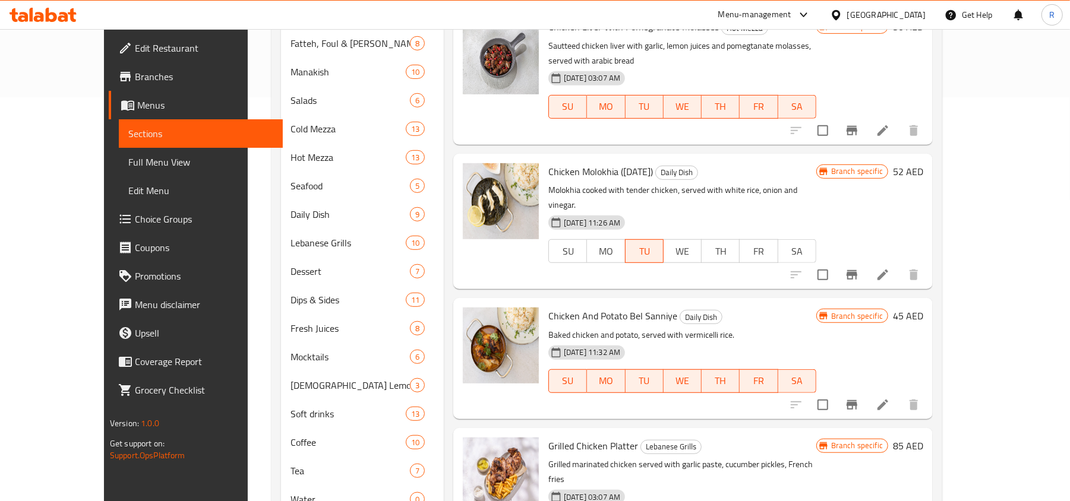
scroll to position [376, 0]
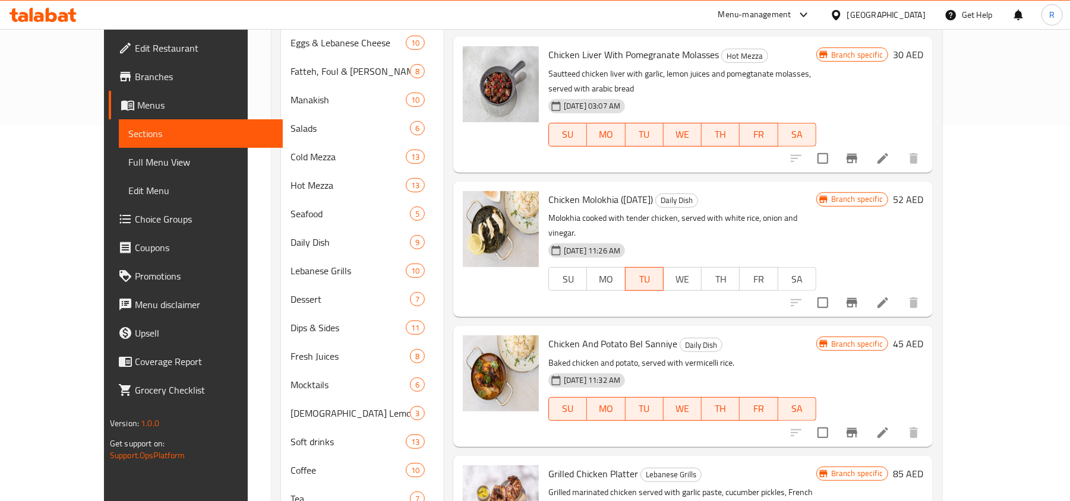
type input "دجاج"
click at [900, 422] on li at bounding box center [882, 432] width 33 height 21
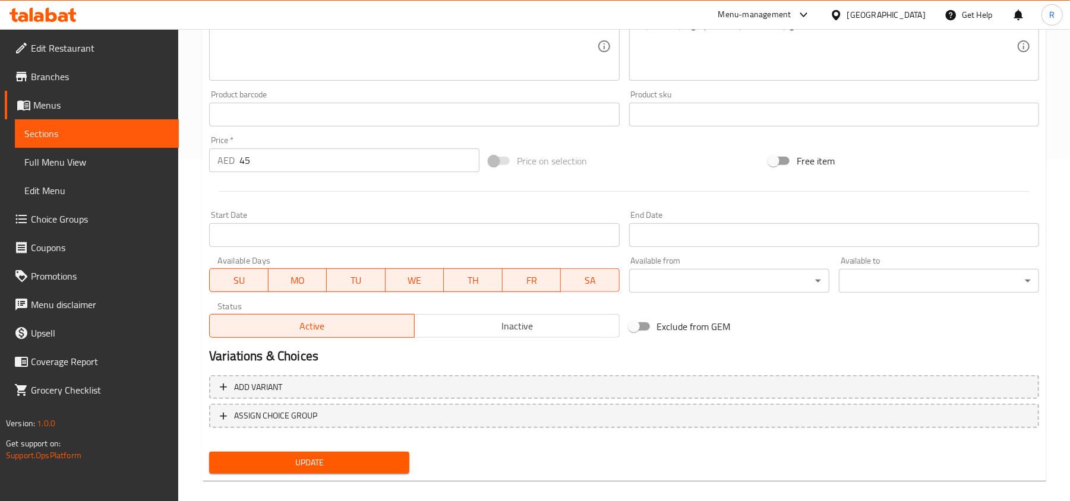
scroll to position [355, 0]
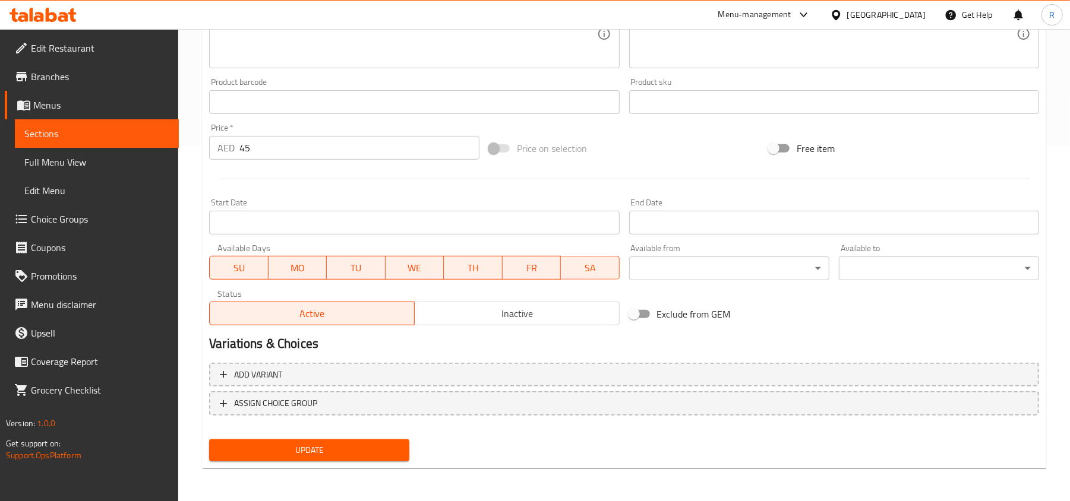
click at [260, 269] on span "SU" at bounding box center [239, 268] width 49 height 17
click at [290, 267] on span "MO" at bounding box center [297, 268] width 49 height 17
drag, startPoint x: 352, startPoint y: 267, endPoint x: 395, endPoint y: 266, distance: 42.8
click at [353, 267] on span "TU" at bounding box center [356, 268] width 49 height 17
click at [417, 264] on span "WE" at bounding box center [414, 268] width 49 height 17
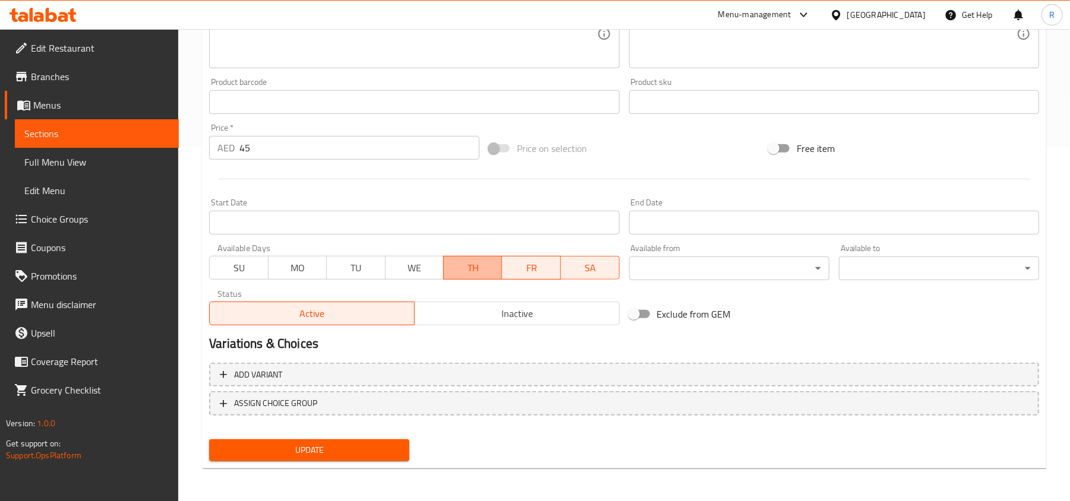
click at [471, 269] on span "TH" at bounding box center [473, 268] width 49 height 17
click at [604, 269] on span "SA" at bounding box center [590, 268] width 49 height 17
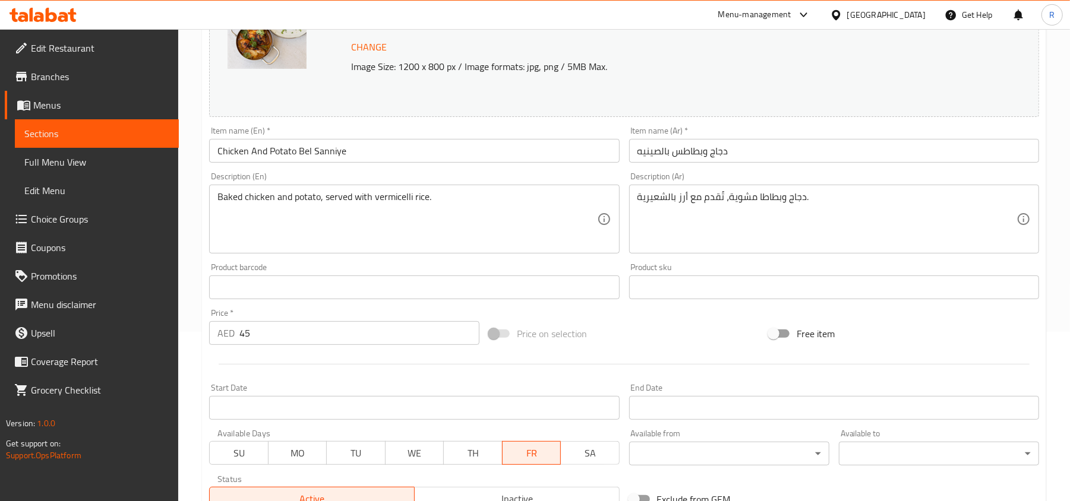
scroll to position [196, 0]
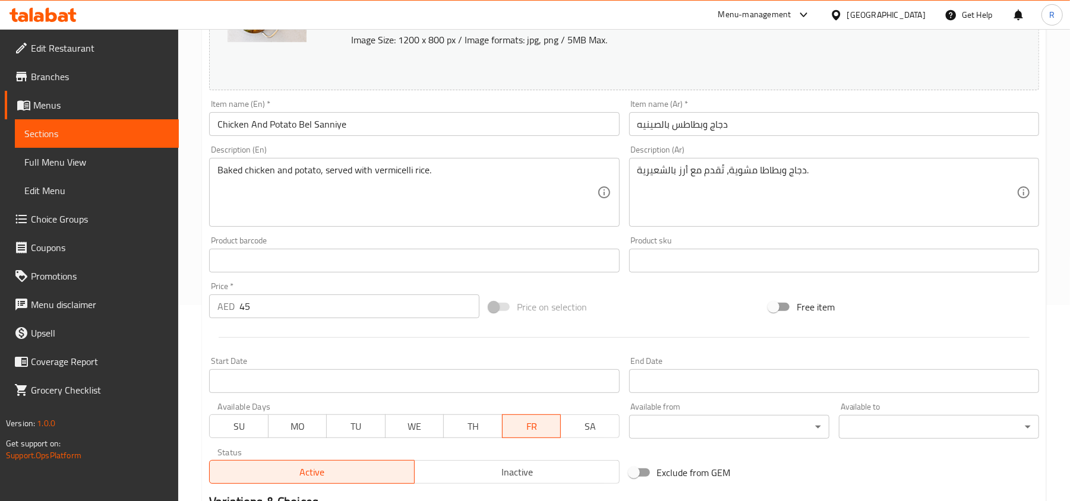
type button "6"
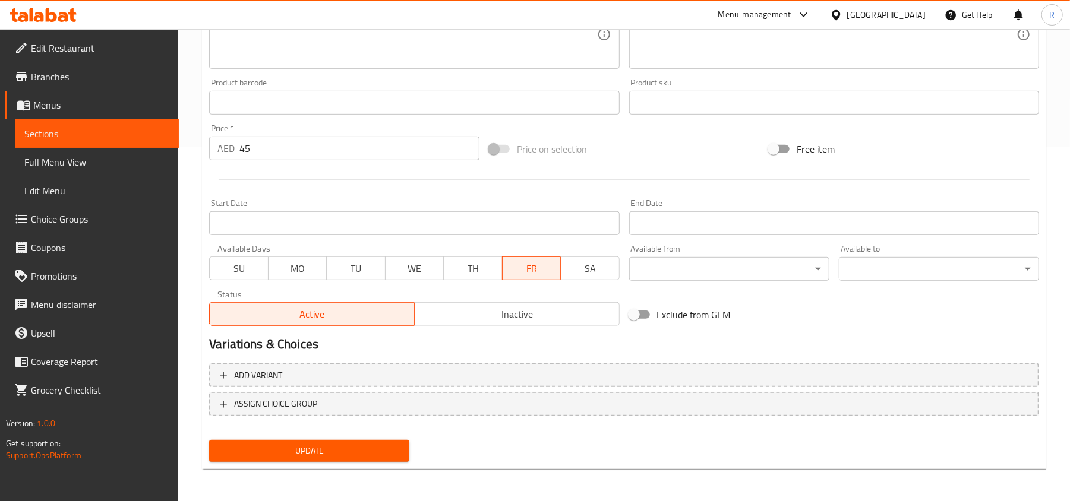
scroll to position [355, 0]
click at [307, 447] on span "Update" at bounding box center [309, 450] width 181 height 15
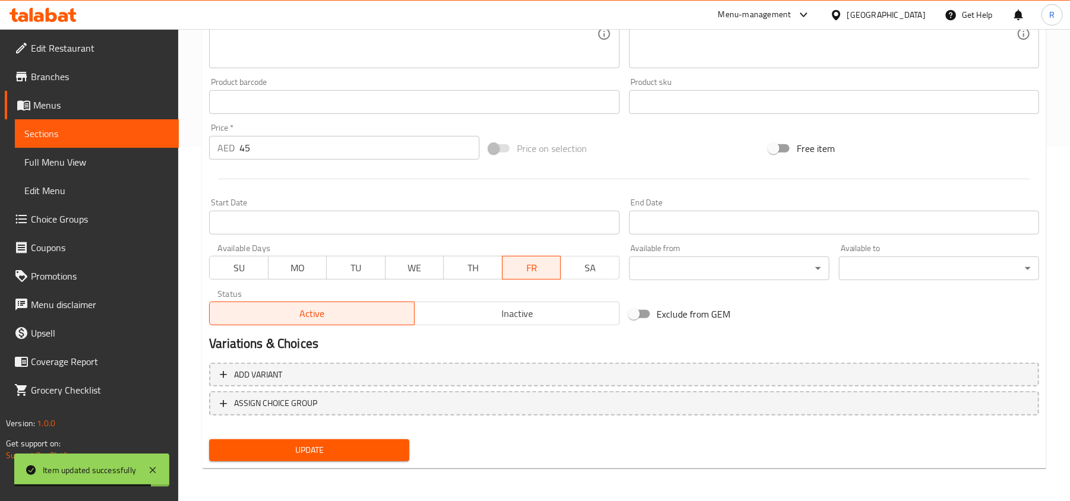
click at [862, 20] on div "United Arab Emirates" at bounding box center [886, 14] width 78 height 13
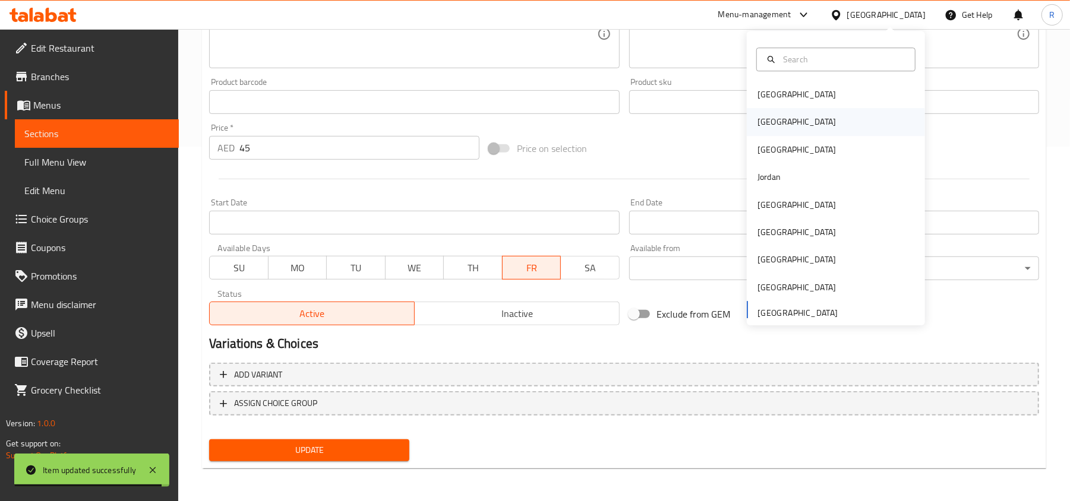
click at [788, 122] on div "Egypt" at bounding box center [836, 122] width 178 height 27
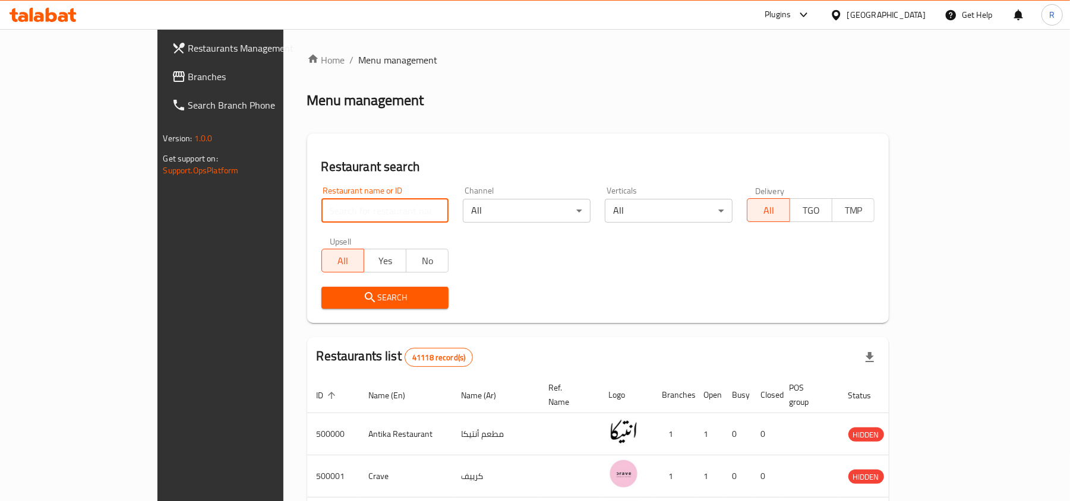
paste input "502330"
type input "502330"
click at [364, 293] on span "Search" at bounding box center [385, 298] width 109 height 15
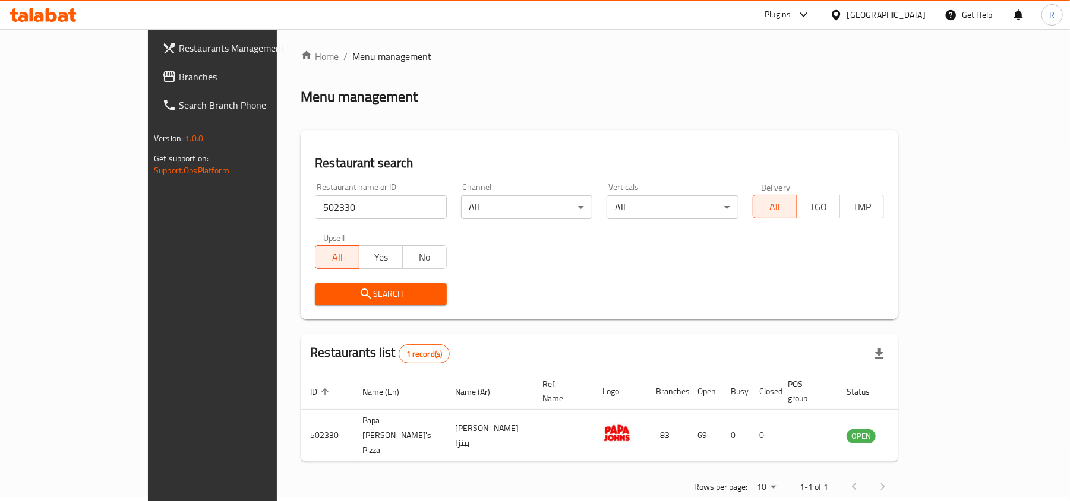
scroll to position [6, 0]
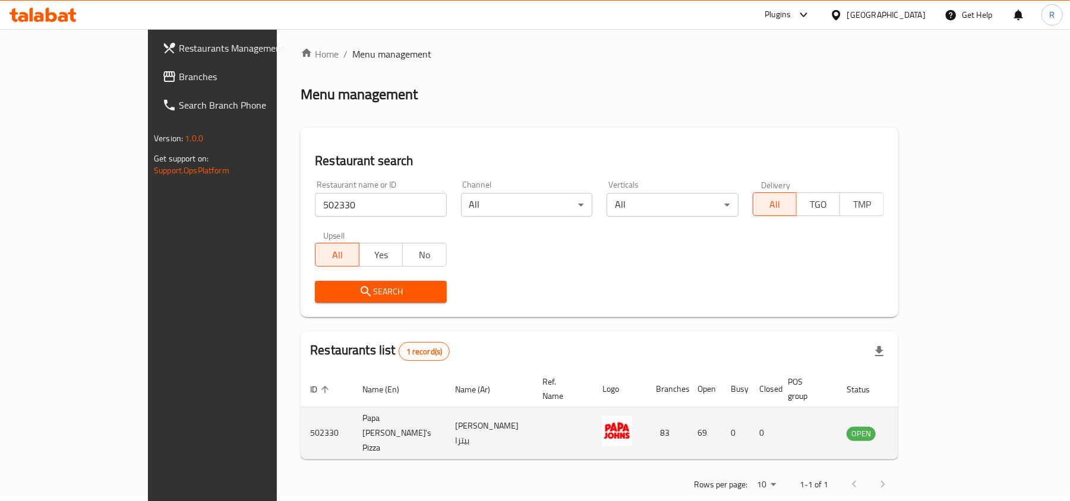
click at [353, 419] on td "Papa John's Pizza" at bounding box center [399, 434] width 93 height 52
copy td "Papa John's Pizza"
click at [923, 427] on icon "enhanced table" at bounding box center [916, 434] width 14 height 14
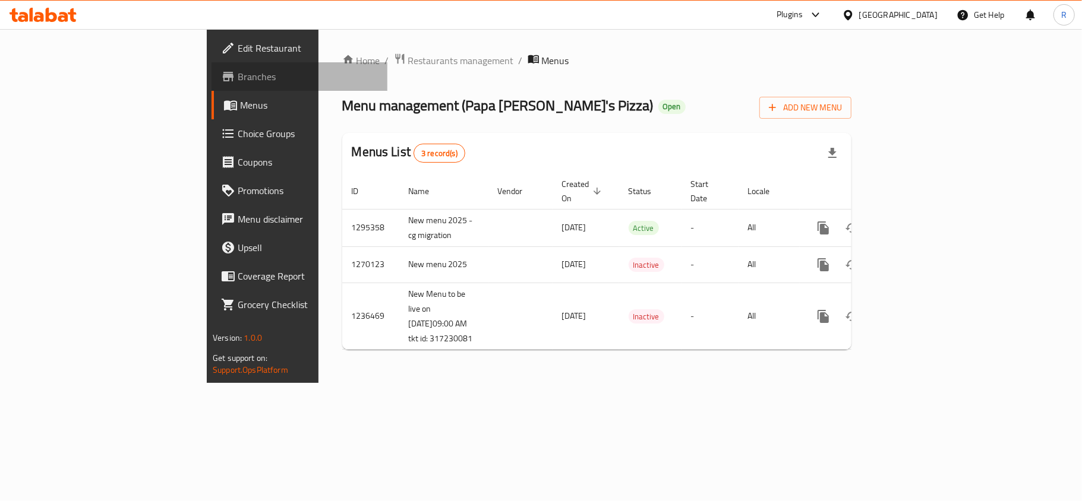
click at [238, 76] on span "Branches" at bounding box center [308, 77] width 140 height 14
